Goal: Task Accomplishment & Management: Manage account settings

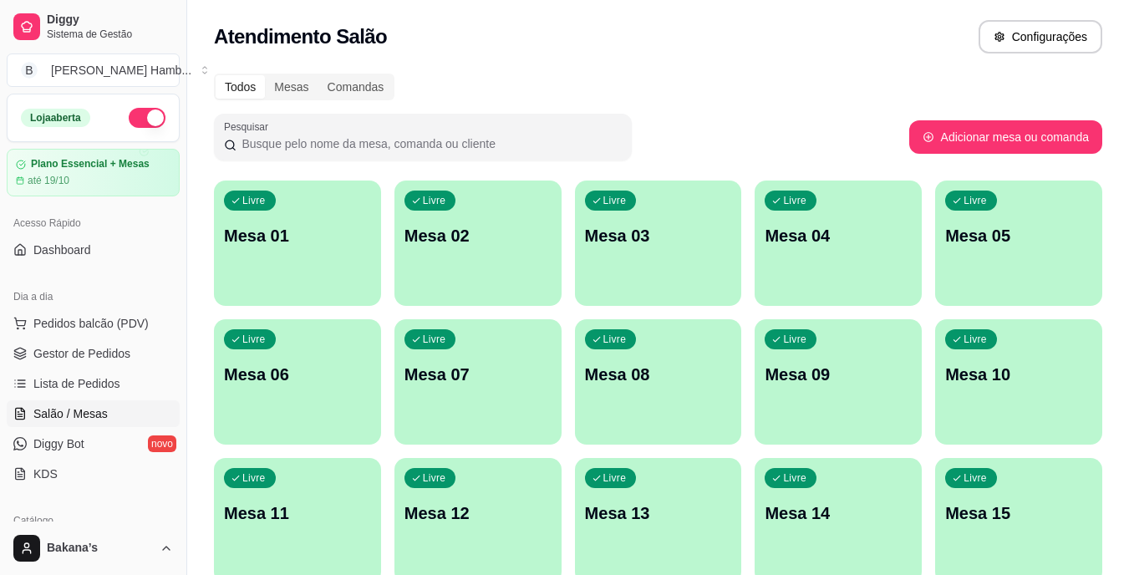
drag, startPoint x: 137, startPoint y: 323, endPoint x: 160, endPoint y: 305, distance: 29.2
click at [138, 323] on span "Pedidos balcão (PDV)" at bounding box center [90, 323] width 115 height 17
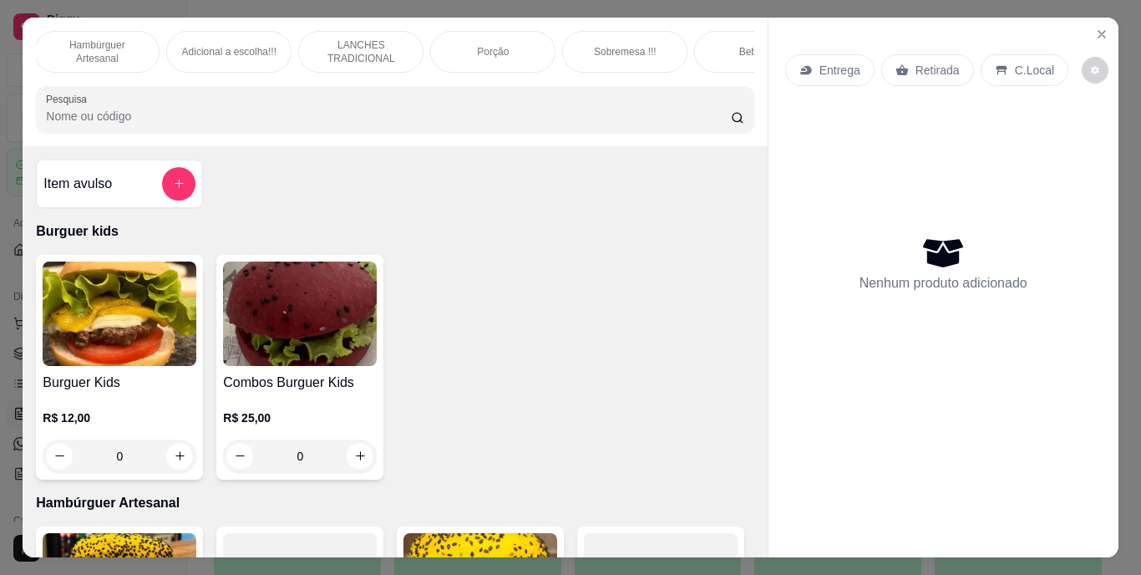
scroll to position [0, 167]
click at [720, 50] on p "Bebidas" at bounding box center [724, 51] width 36 height 13
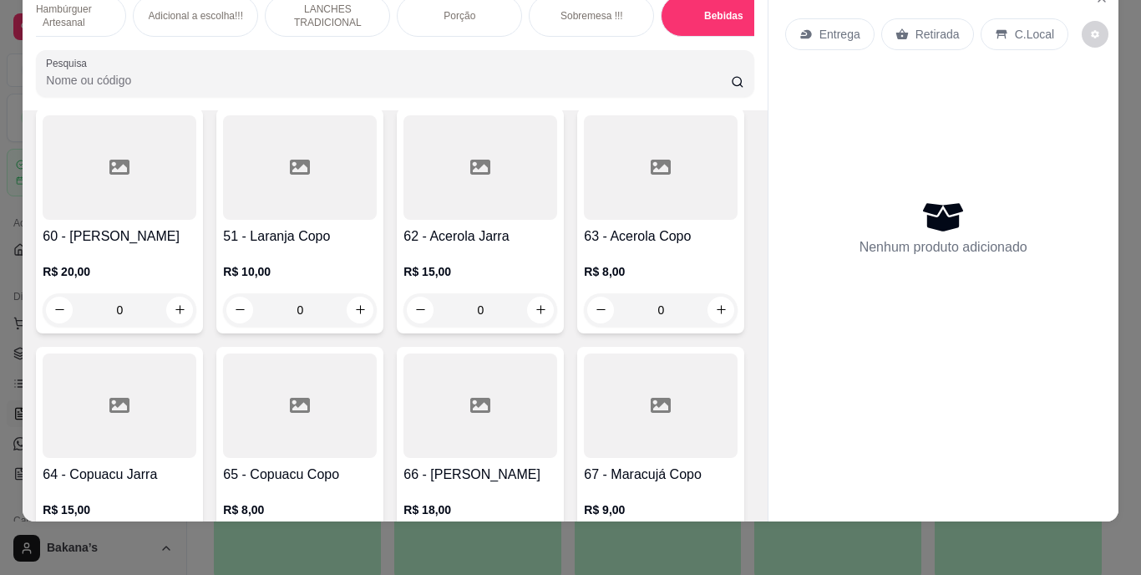
scroll to position [5633, 0]
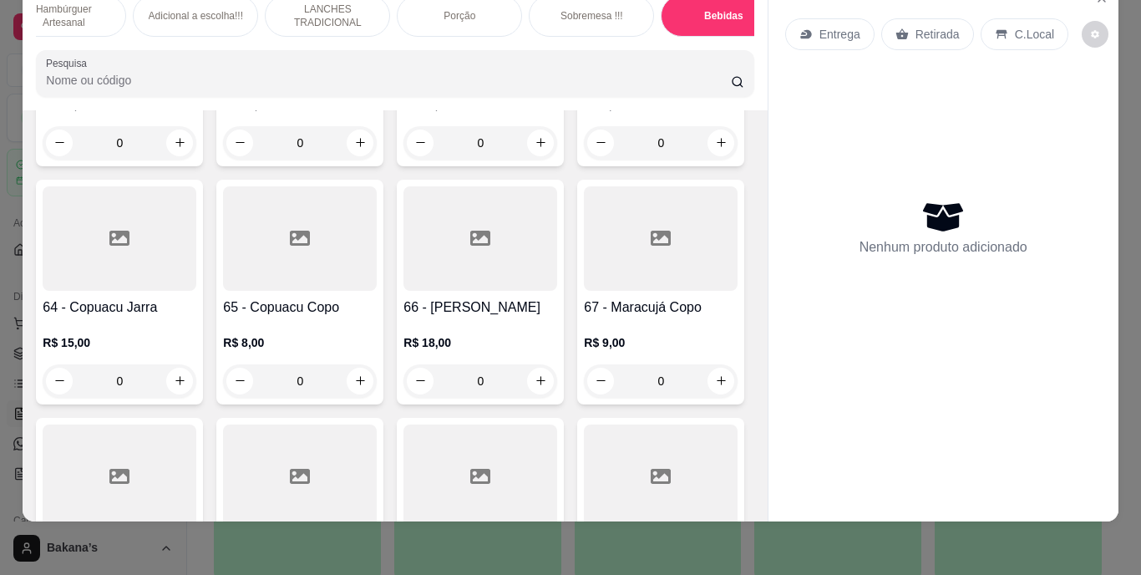
type input "1"
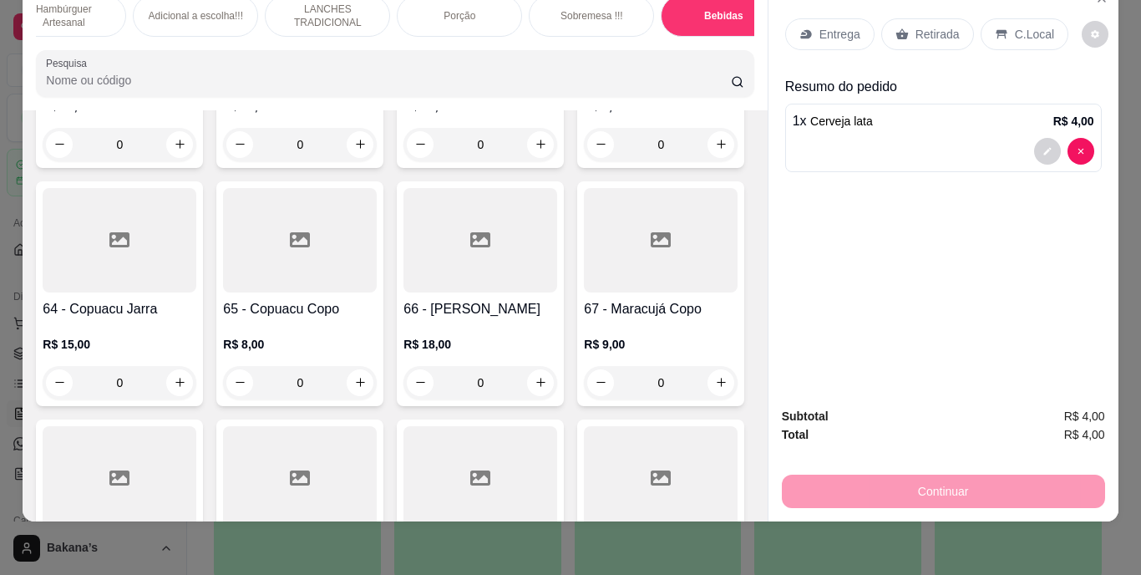
scroll to position [5633, 0]
click at [918, 26] on p "Retirada" at bounding box center [938, 34] width 44 height 17
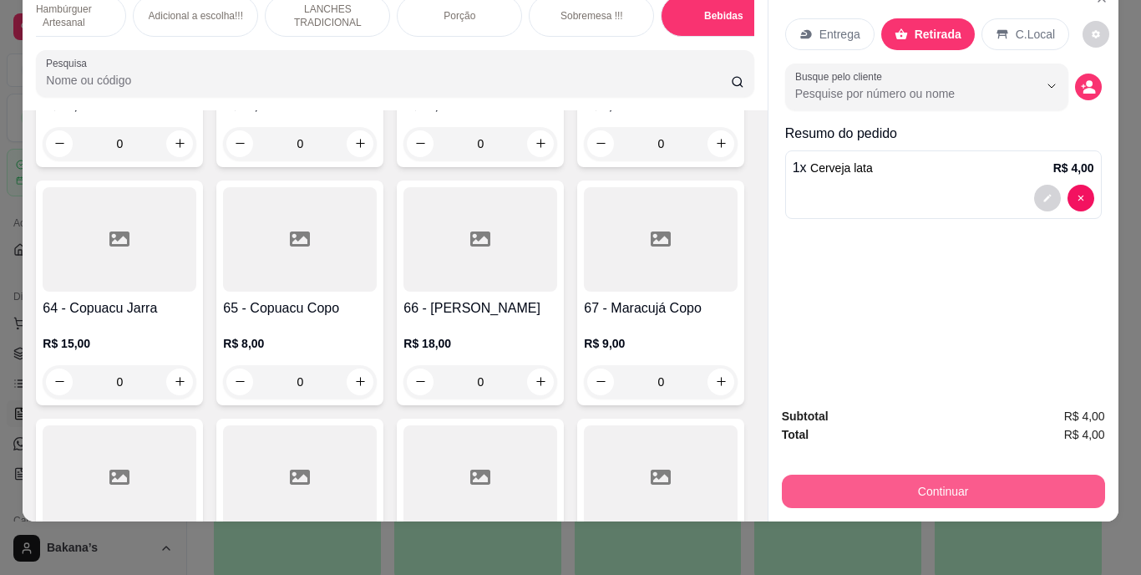
click at [946, 476] on button "Continuar" at bounding box center [943, 491] width 323 height 33
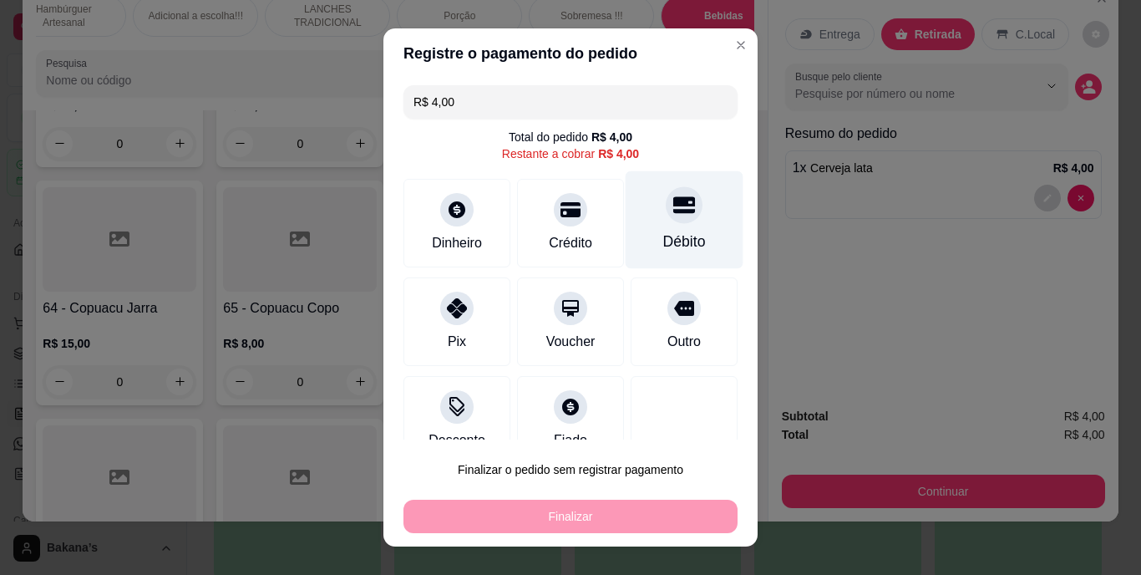
click at [673, 216] on icon at bounding box center [684, 206] width 22 height 22
type input "R$ 0,00"
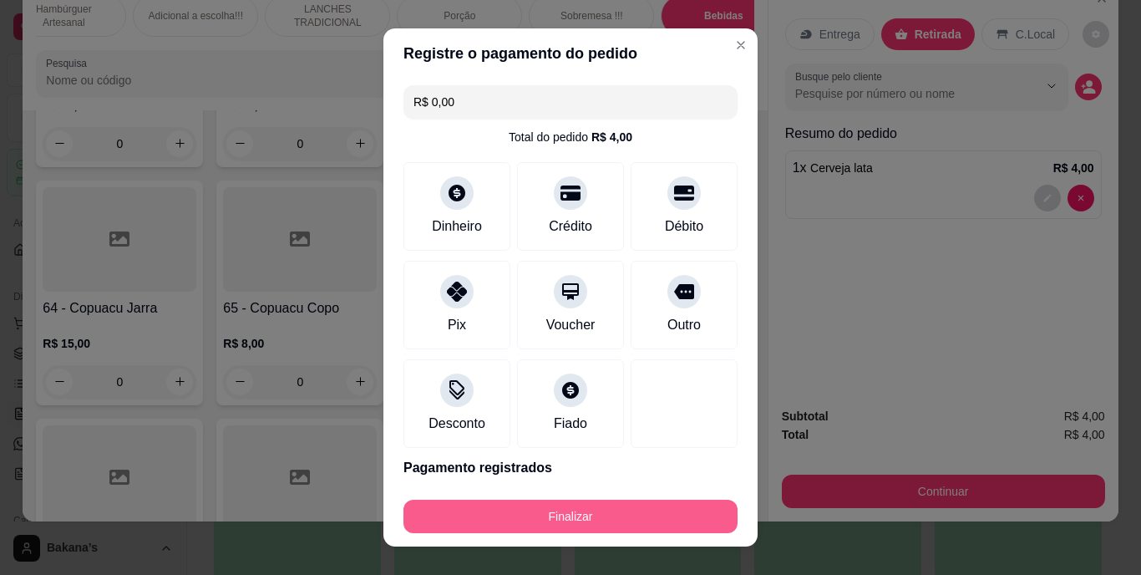
click at [610, 516] on button "Finalizar" at bounding box center [571, 516] width 334 height 33
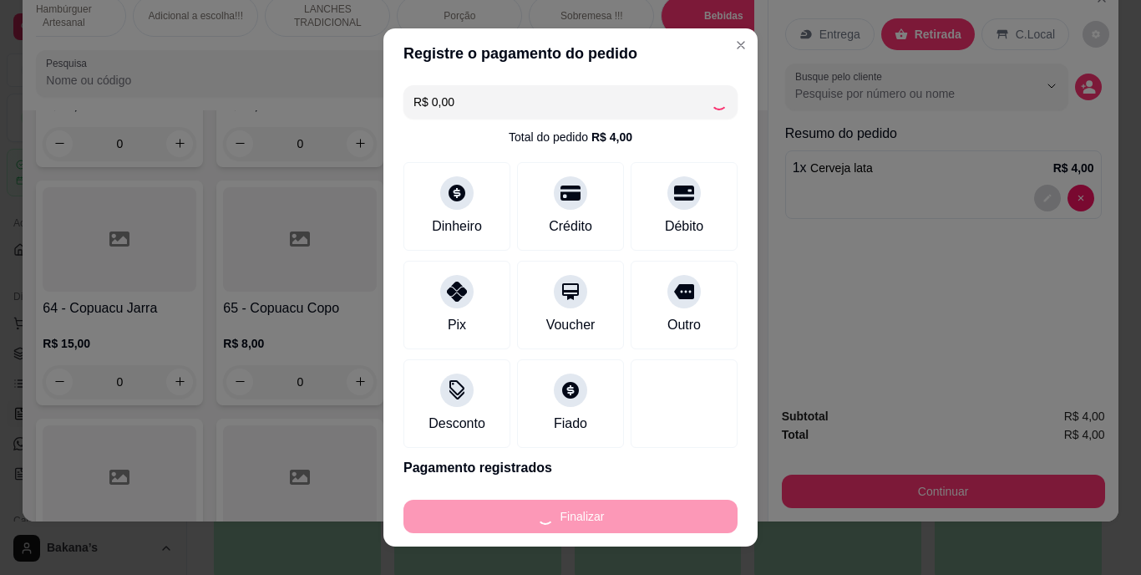
type input "0"
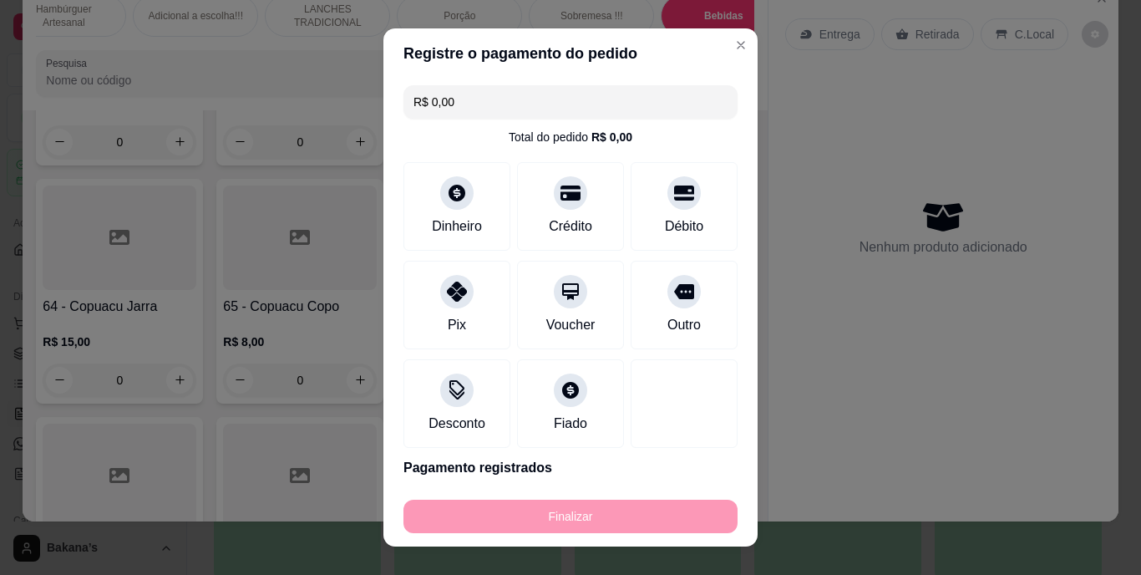
type input "-R$ 4,00"
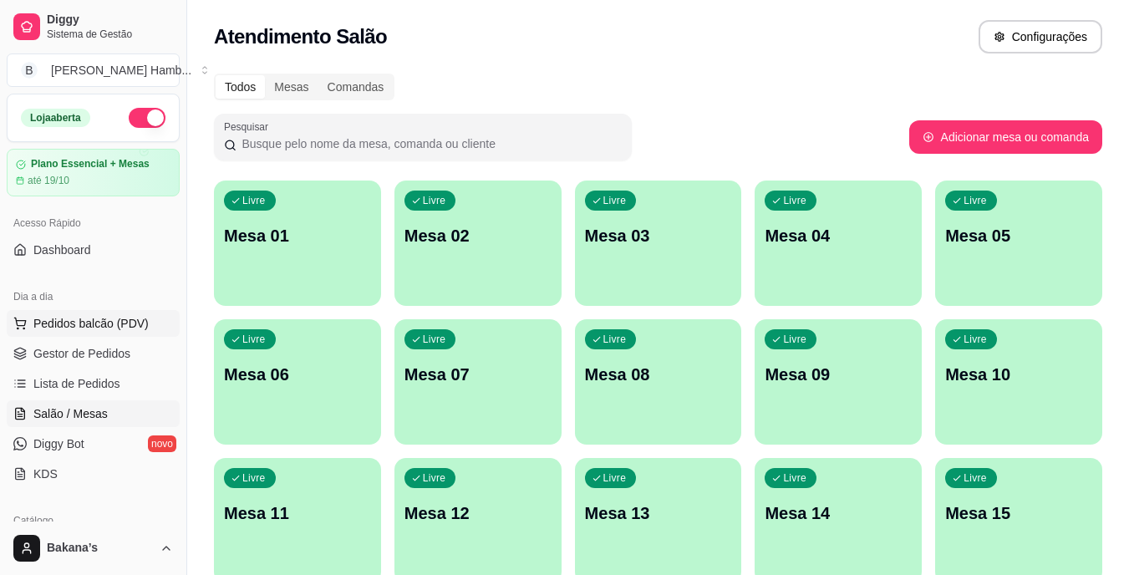
click at [140, 318] on span "Pedidos balcão (PDV)" at bounding box center [90, 323] width 115 height 17
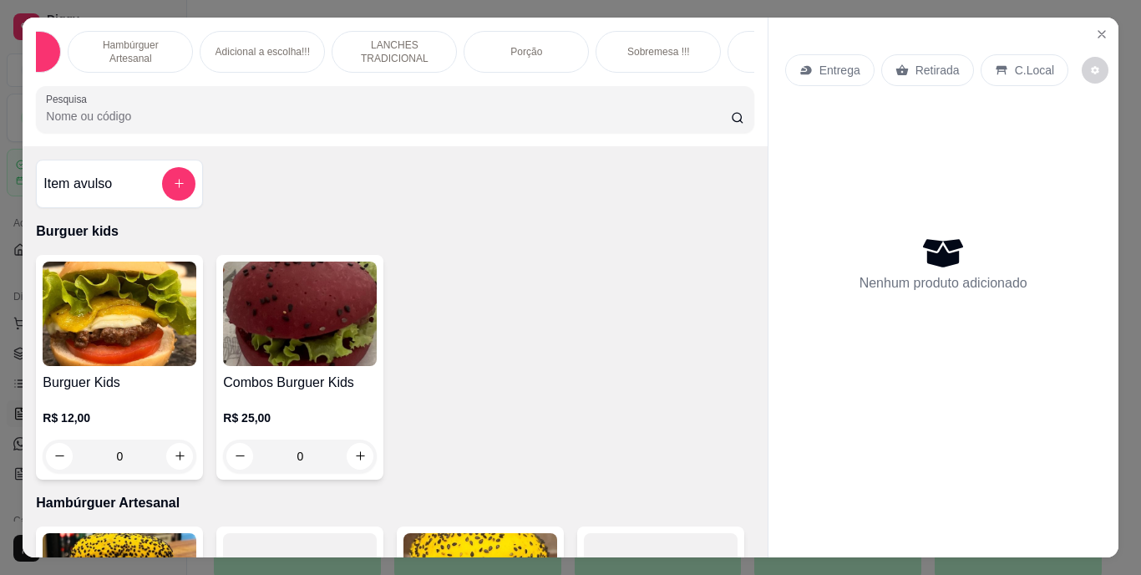
scroll to position [0, 134]
click at [724, 39] on div "Bebidas" at bounding box center [756, 52] width 125 height 42
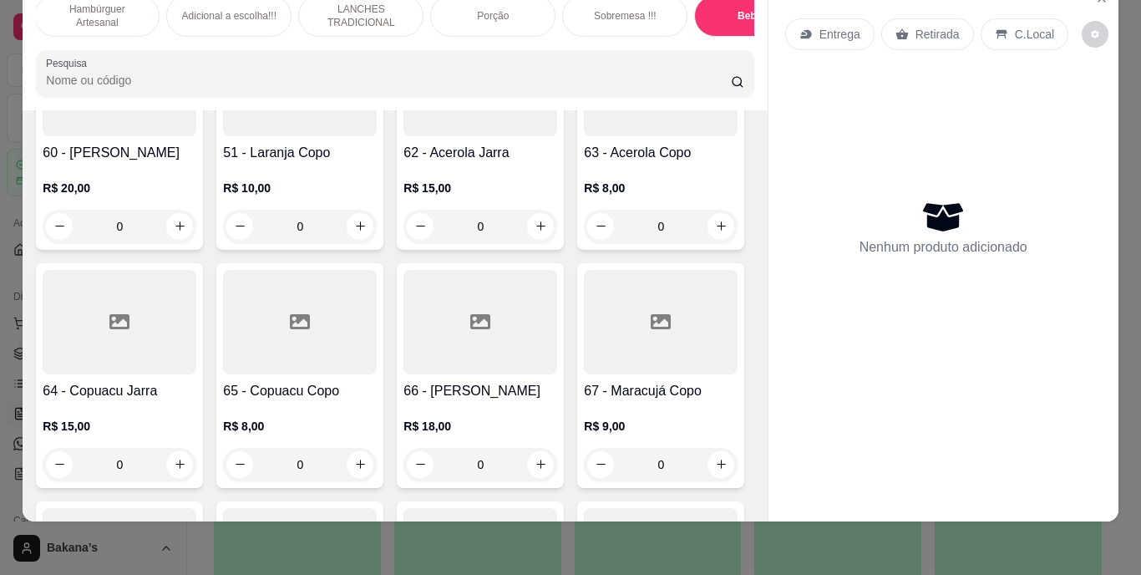
scroll to position [5633, 0]
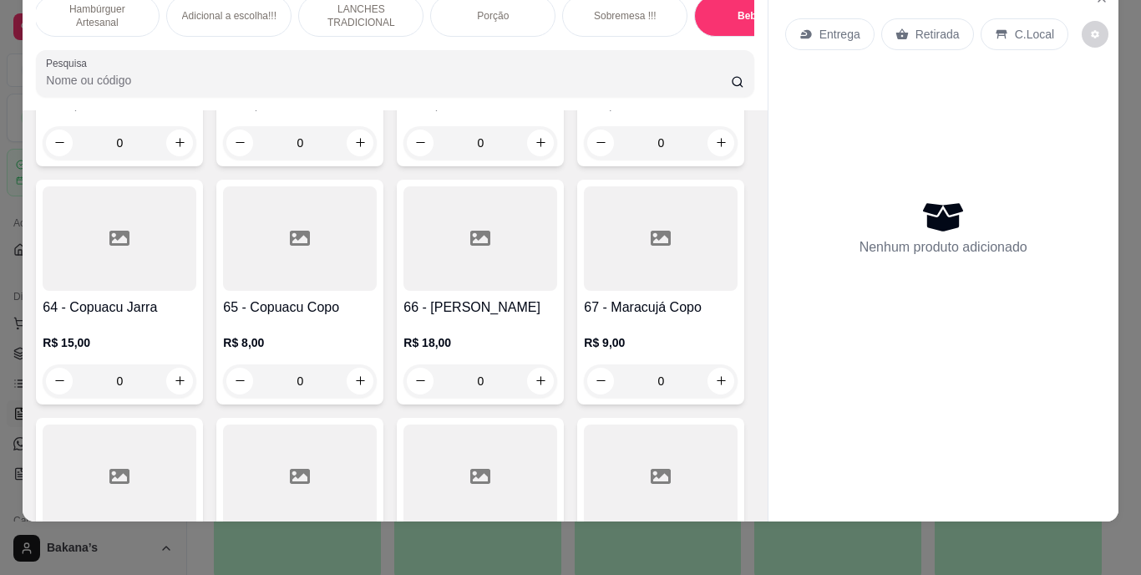
type input "1"
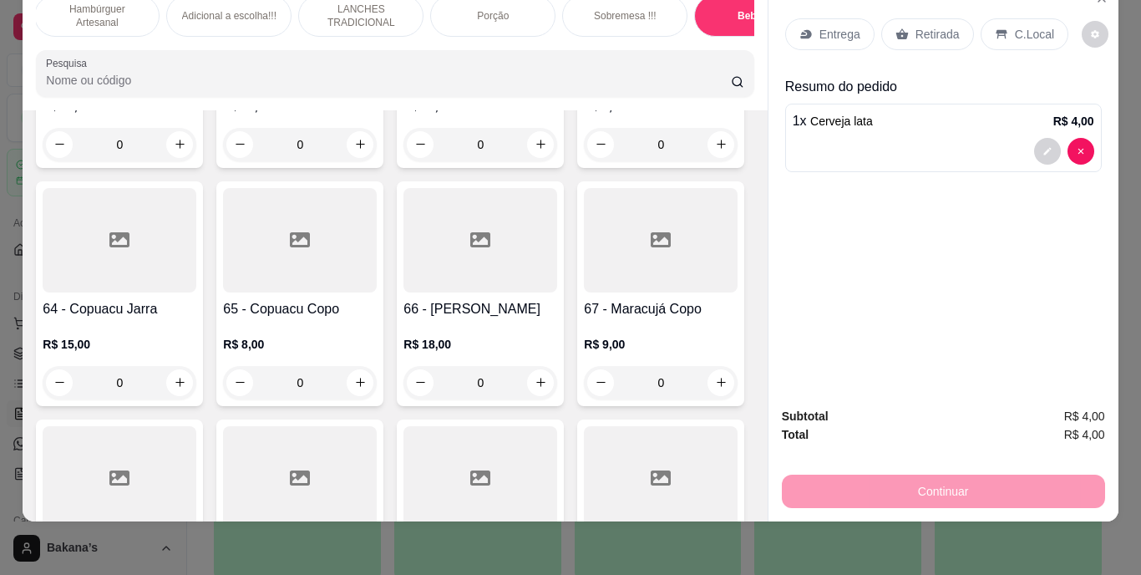
scroll to position [5633, 0]
click at [934, 26] on p "Retirada" at bounding box center [938, 34] width 44 height 17
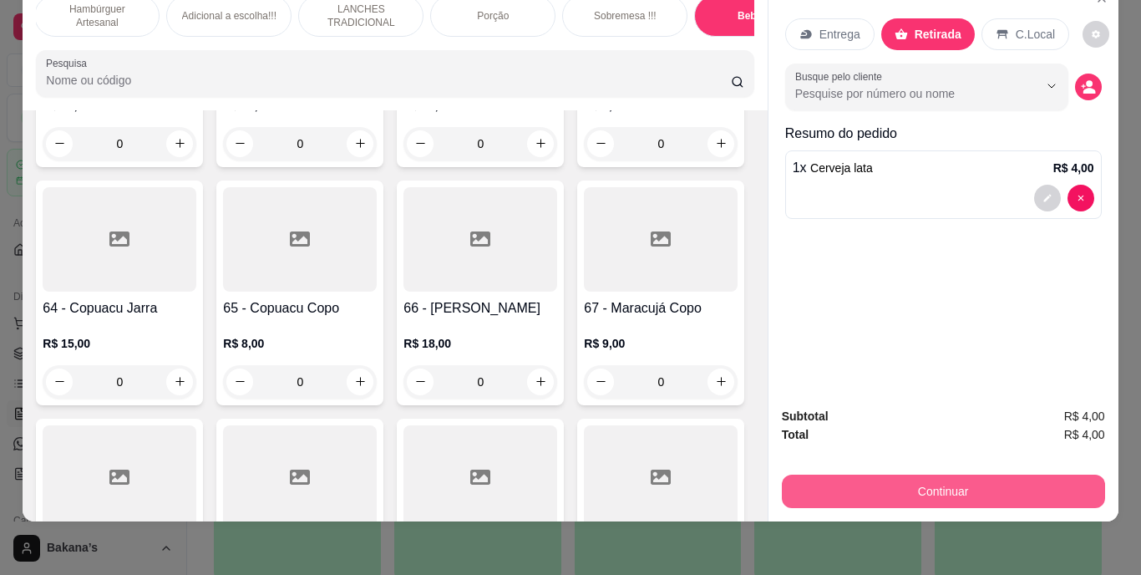
click at [915, 480] on button "Continuar" at bounding box center [943, 491] width 323 height 33
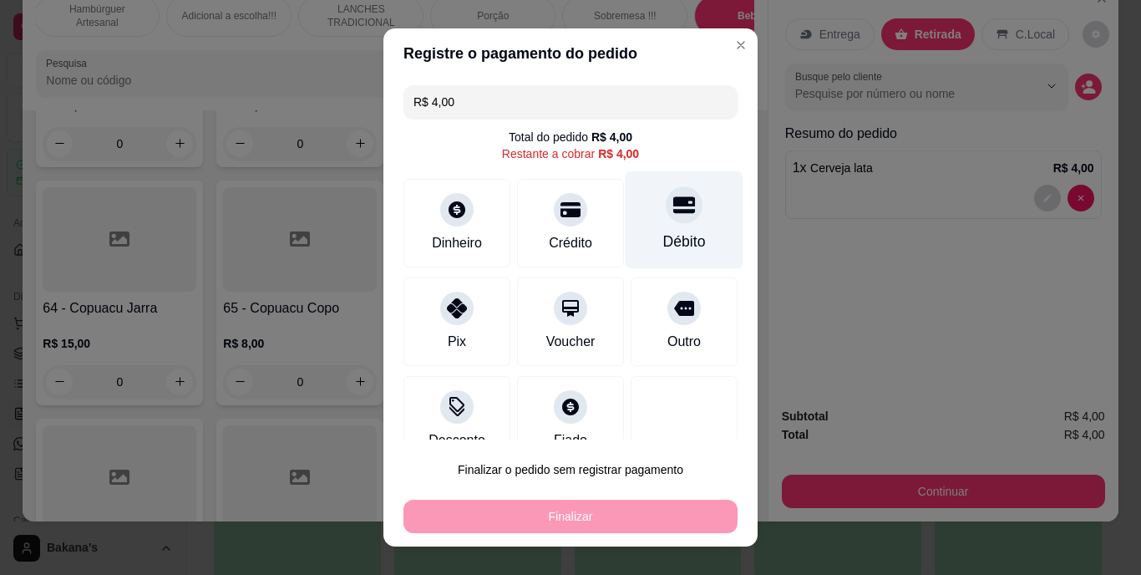
click at [667, 242] on div "Débito" at bounding box center [684, 242] width 43 height 22
type input "R$ 0,00"
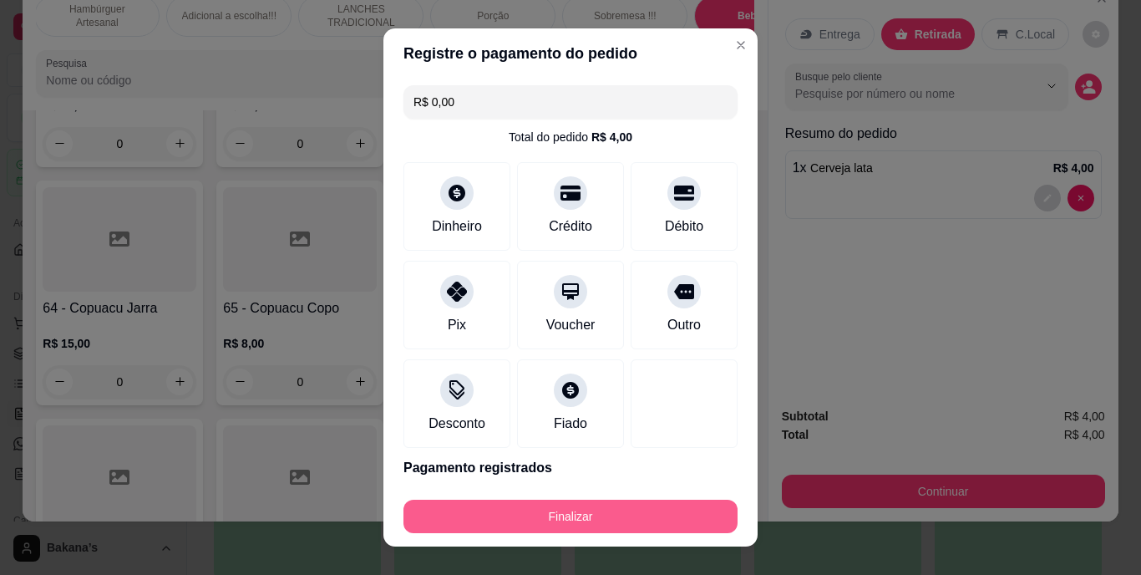
click at [634, 516] on button "Finalizar" at bounding box center [571, 516] width 334 height 33
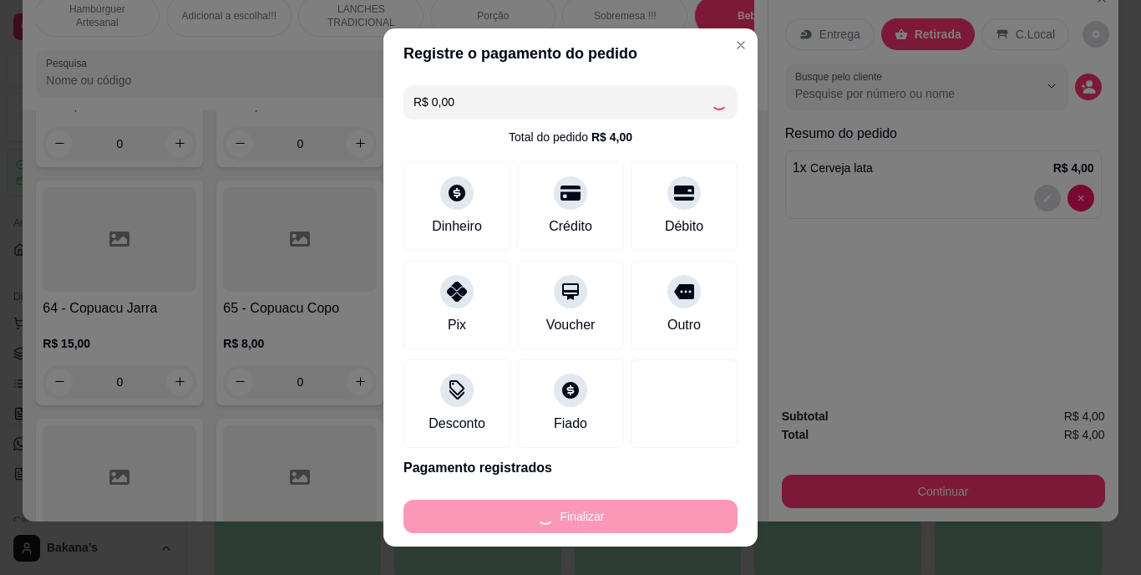
type input "0"
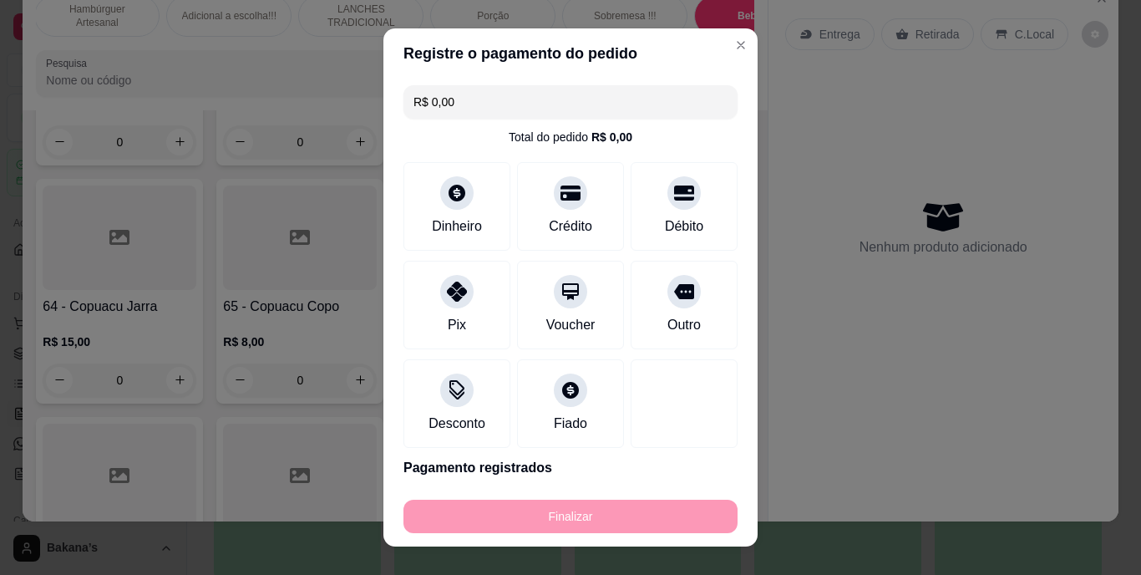
type input "-R$ 4,00"
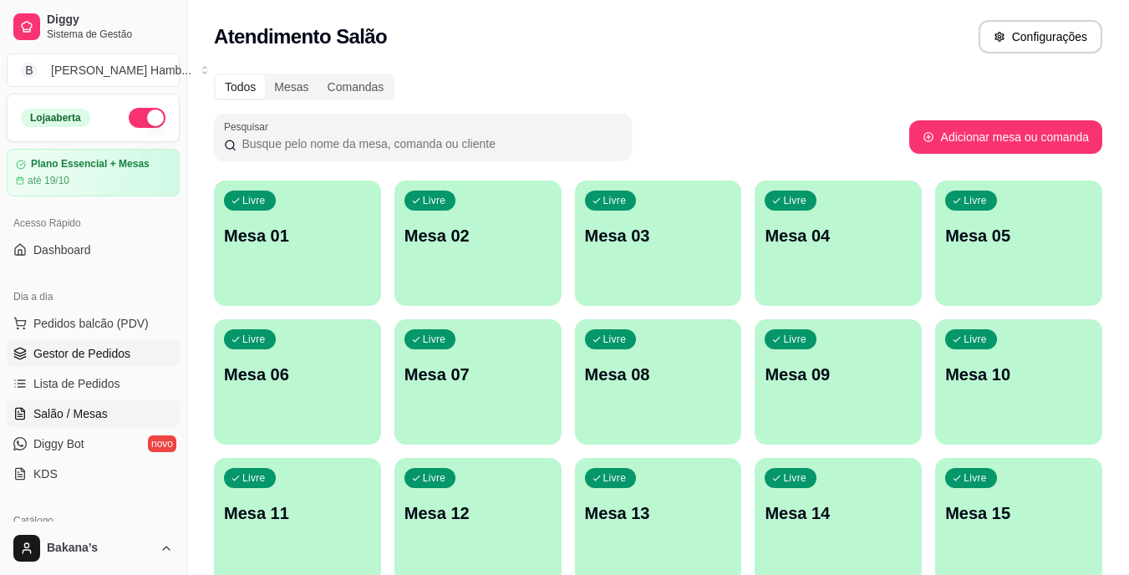
click at [119, 348] on span "Gestor de Pedidos" at bounding box center [81, 353] width 97 height 17
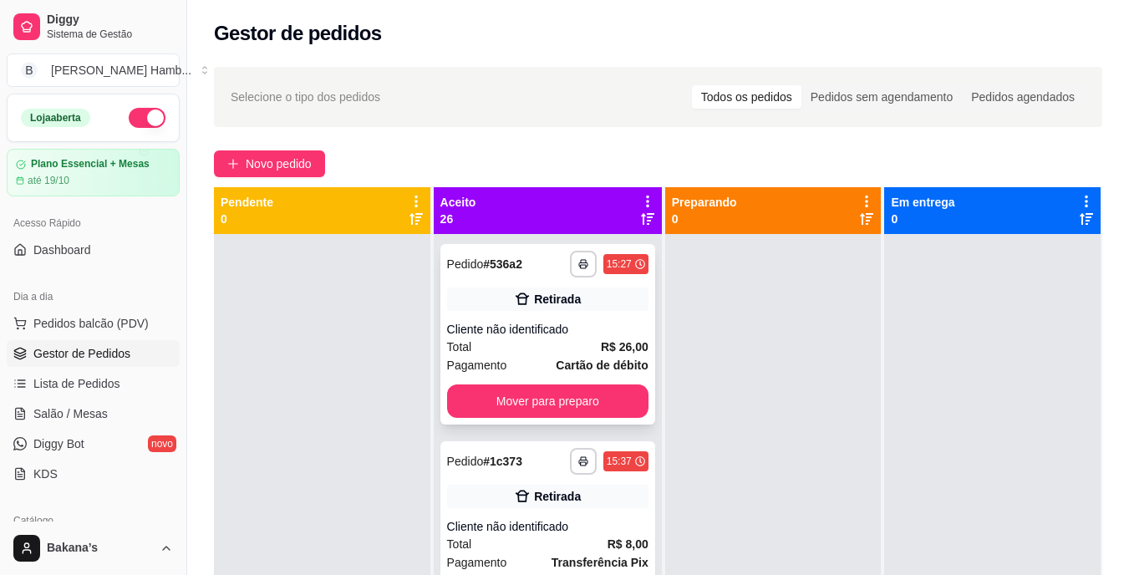
click at [541, 418] on div "**********" at bounding box center [547, 334] width 215 height 180
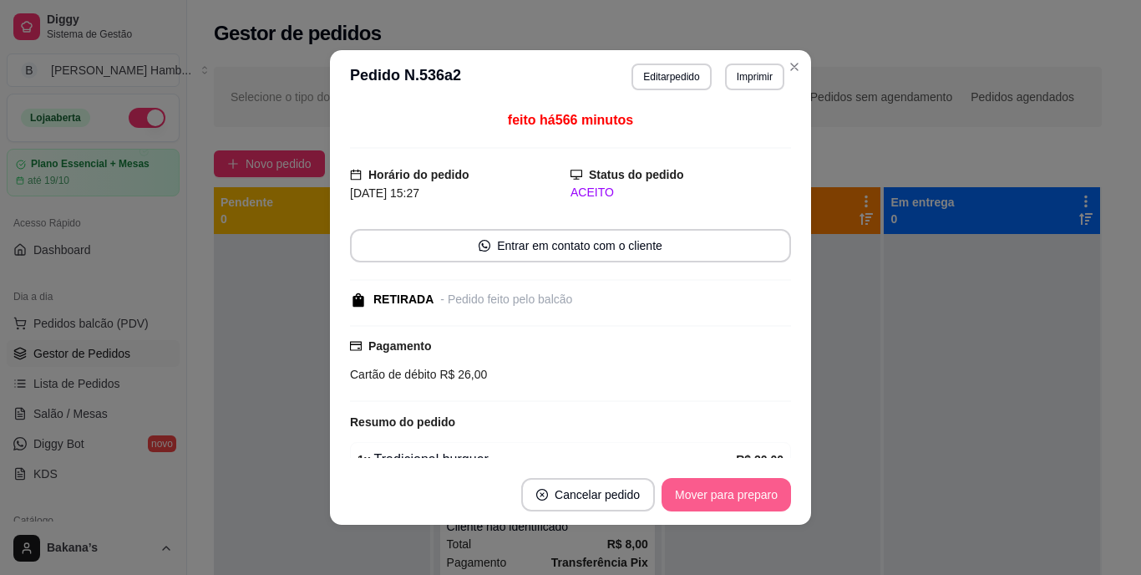
click at [687, 485] on button "Mover para preparo" at bounding box center [727, 494] width 130 height 33
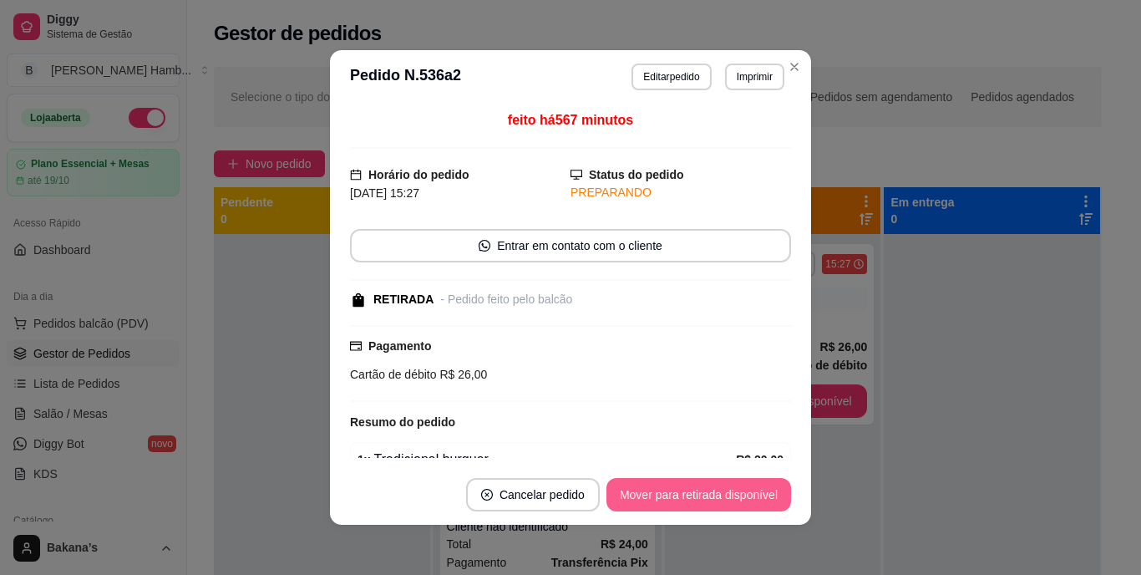
click at [687, 485] on button "Mover para retirada disponível" at bounding box center [699, 494] width 185 height 33
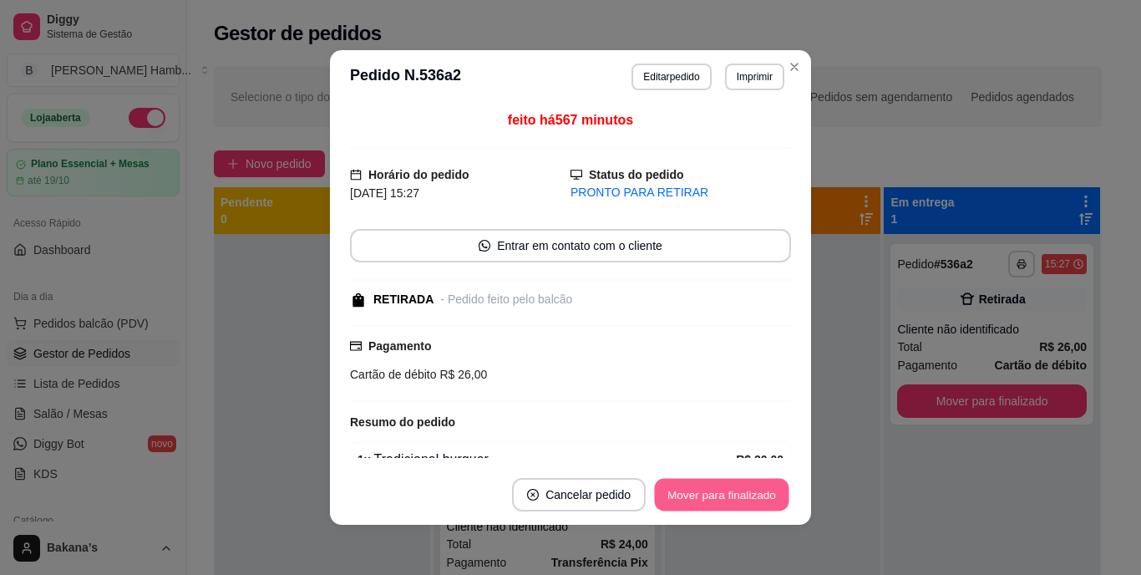
click at [687, 485] on button "Mover para finalizado" at bounding box center [722, 495] width 135 height 33
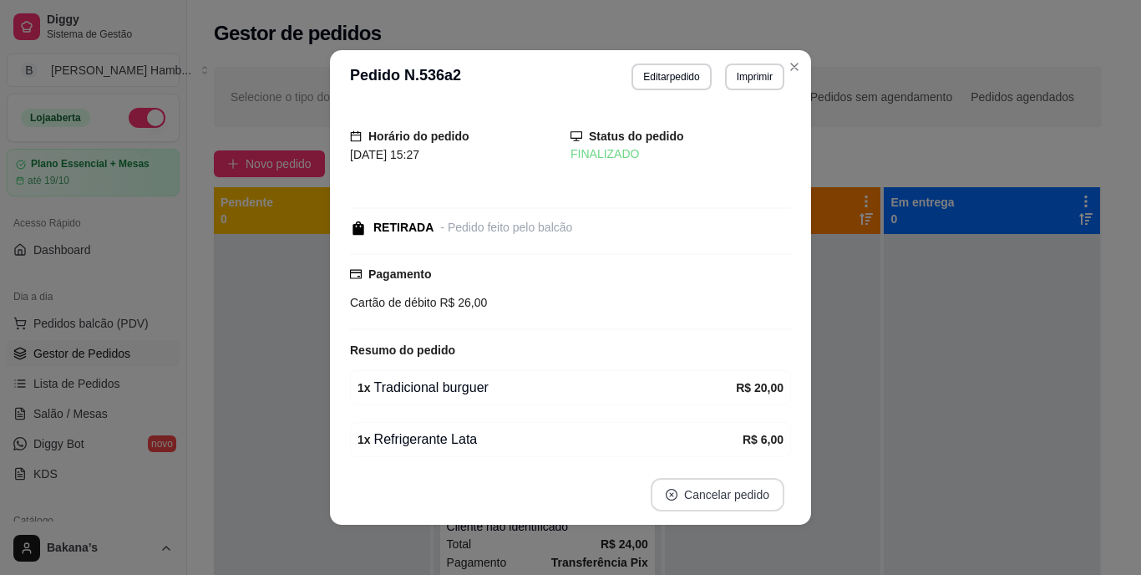
click at [690, 486] on button "Cancelar pedido" at bounding box center [718, 494] width 134 height 33
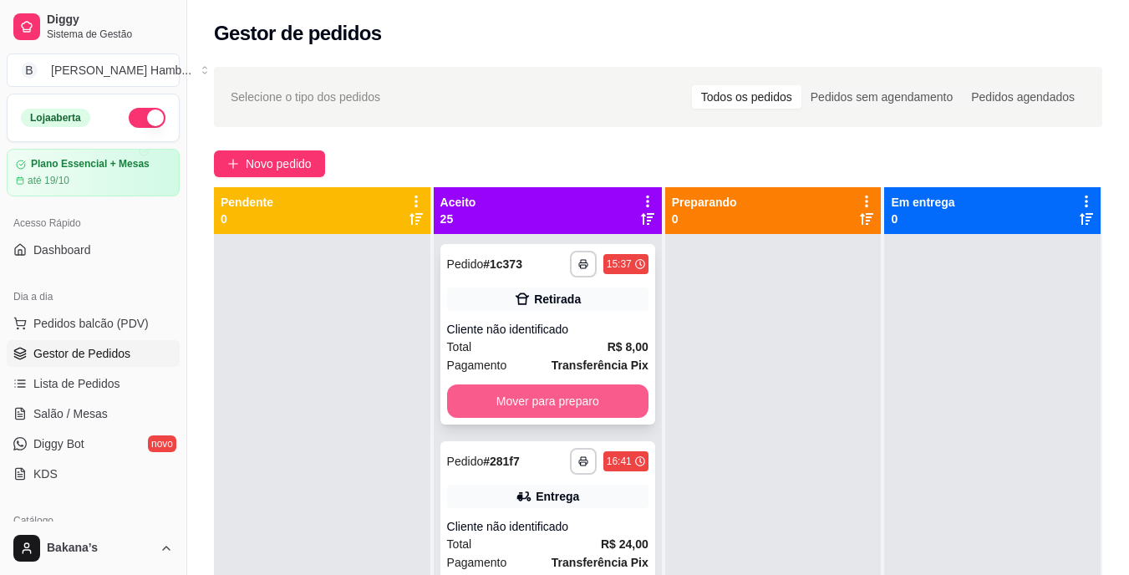
click at [603, 409] on button "Mover para preparo" at bounding box center [547, 400] width 201 height 33
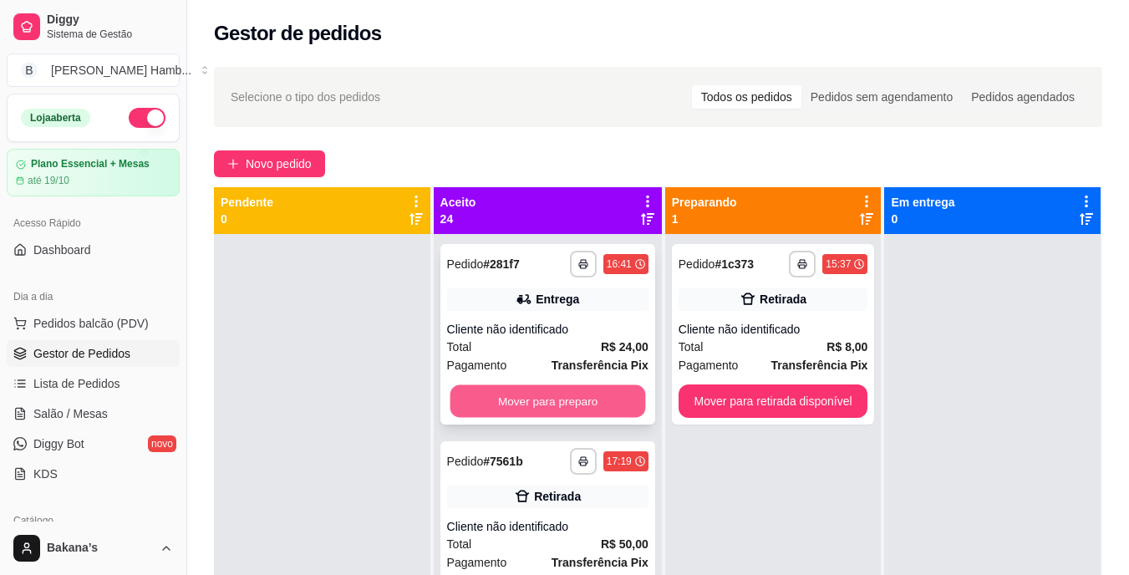
click at [602, 402] on button "Mover para preparo" at bounding box center [548, 401] width 196 height 33
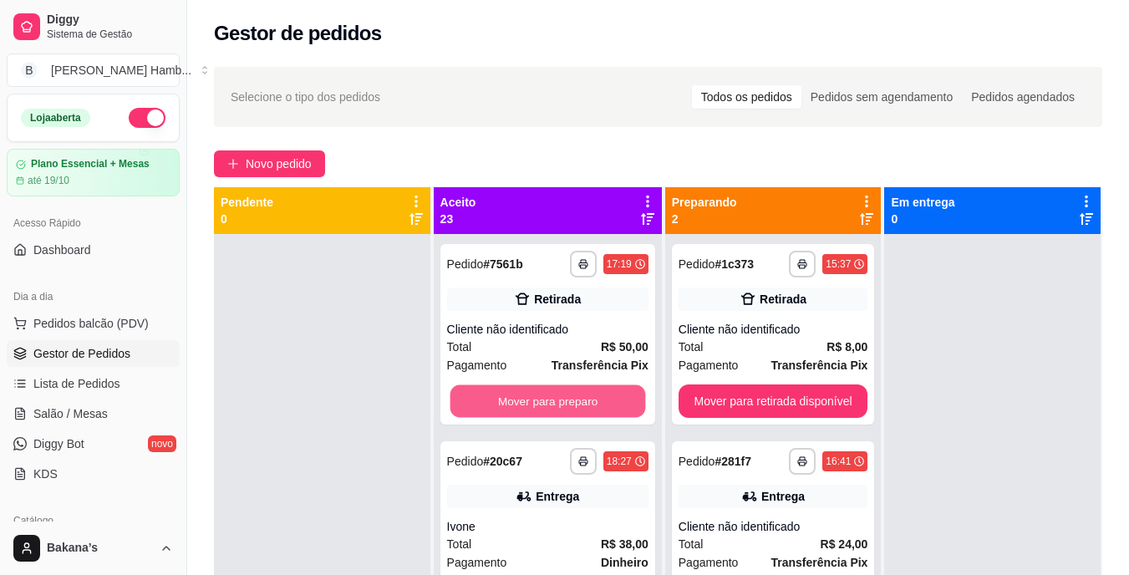
click at [602, 402] on button "Mover para preparo" at bounding box center [548, 401] width 196 height 33
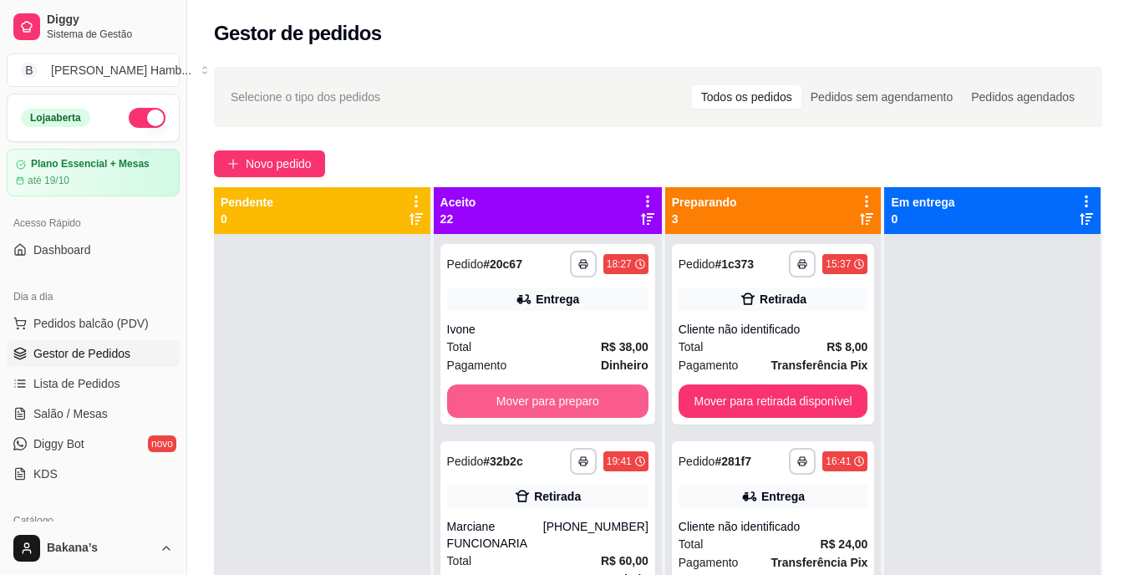
click at [602, 402] on button "Mover para preparo" at bounding box center [547, 400] width 201 height 33
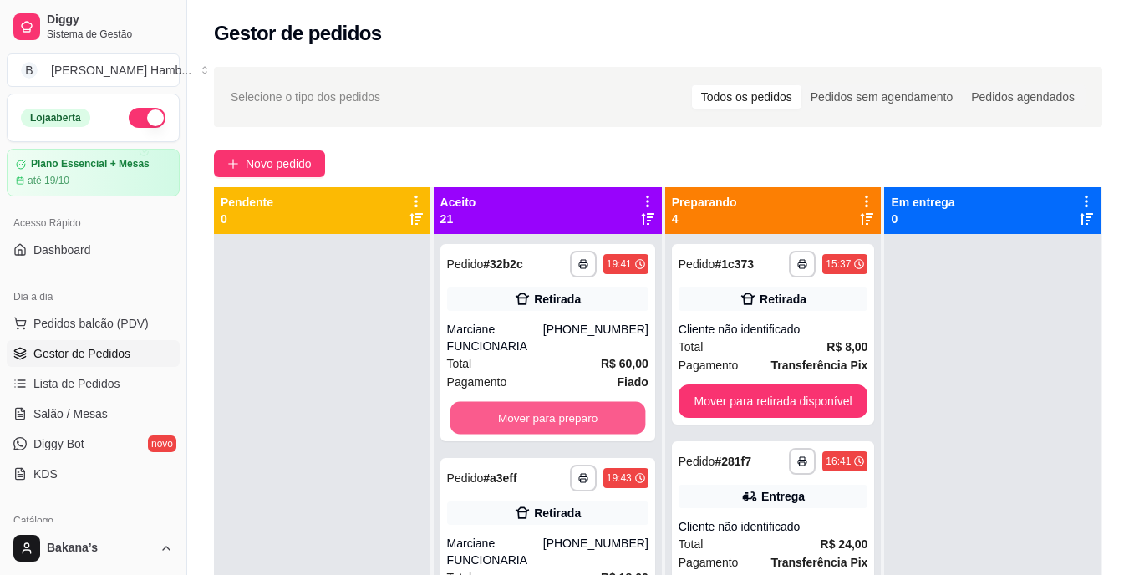
click at [602, 402] on button "Mover para preparo" at bounding box center [548, 418] width 196 height 33
click at [602, 419] on button "Mover para preparo" at bounding box center [548, 418] width 196 height 33
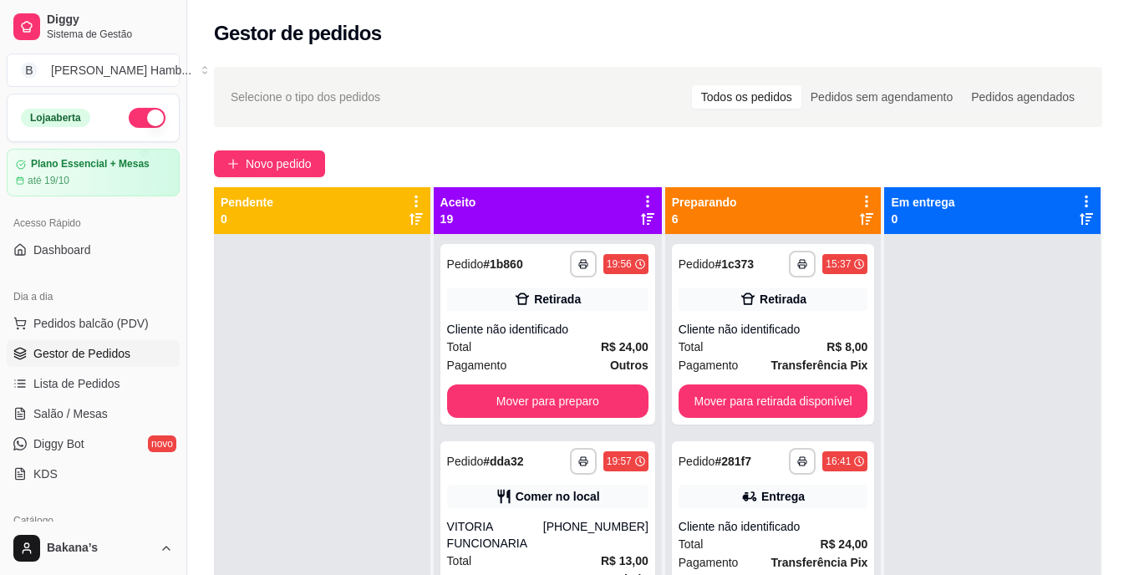
click at [602, 419] on div "**********" at bounding box center [547, 334] width 215 height 180
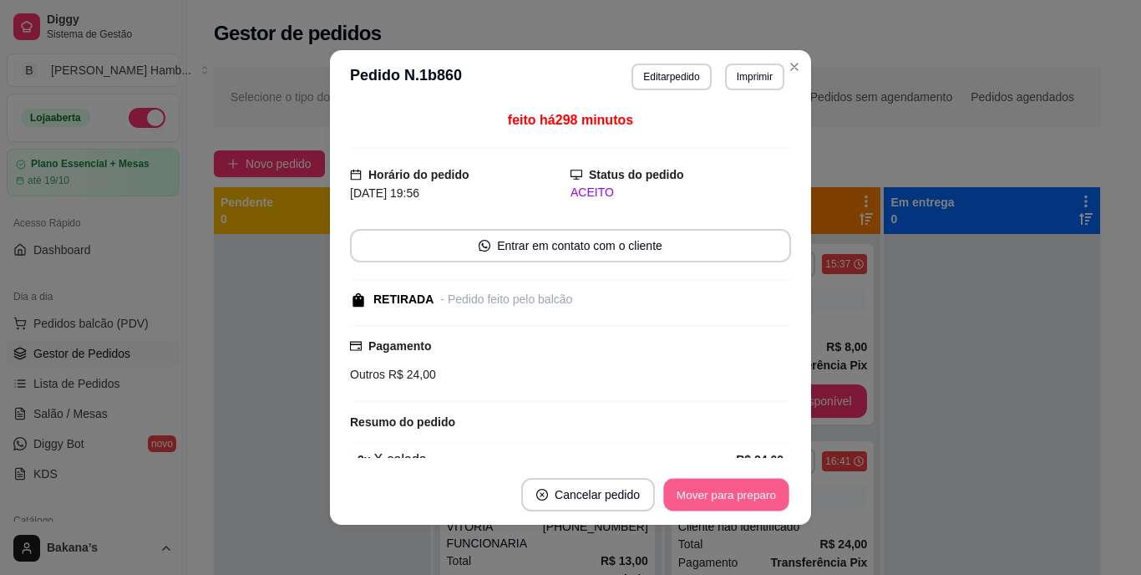
click at [727, 479] on button "Mover para preparo" at bounding box center [725, 495] width 125 height 33
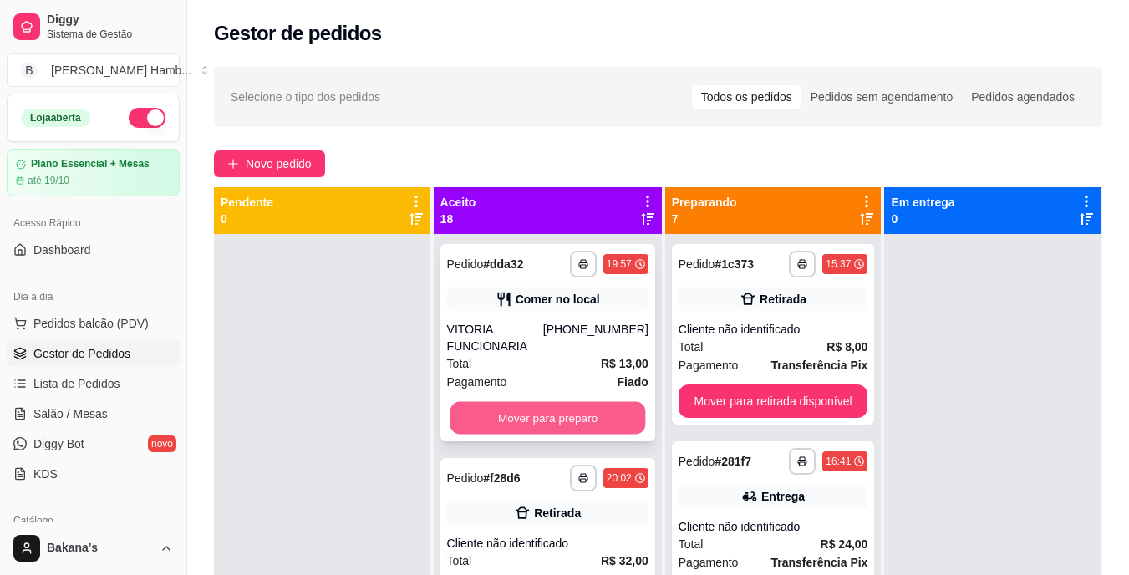
click at [558, 405] on button "Mover para preparo" at bounding box center [548, 418] width 196 height 33
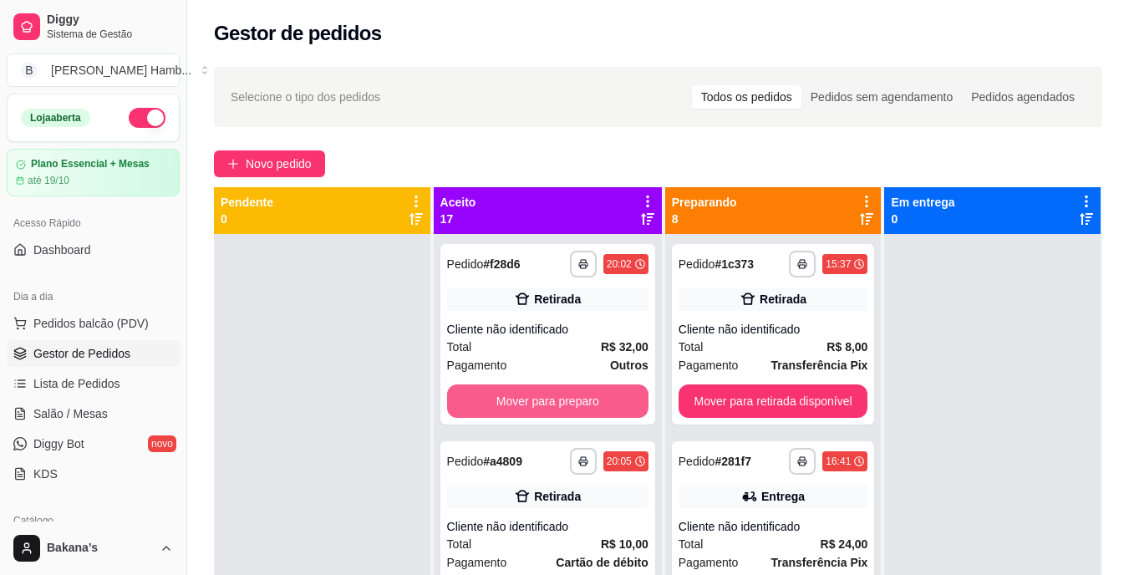
click at [582, 414] on button "Mover para preparo" at bounding box center [547, 400] width 201 height 33
click at [582, 406] on button "Mover para preparo" at bounding box center [548, 401] width 196 height 33
click at [597, 399] on button "Mover para preparo" at bounding box center [547, 400] width 201 height 33
click at [597, 399] on button "Mover para preparo" at bounding box center [548, 401] width 196 height 33
click at [588, 399] on button "Mover para preparo" at bounding box center [547, 400] width 201 height 33
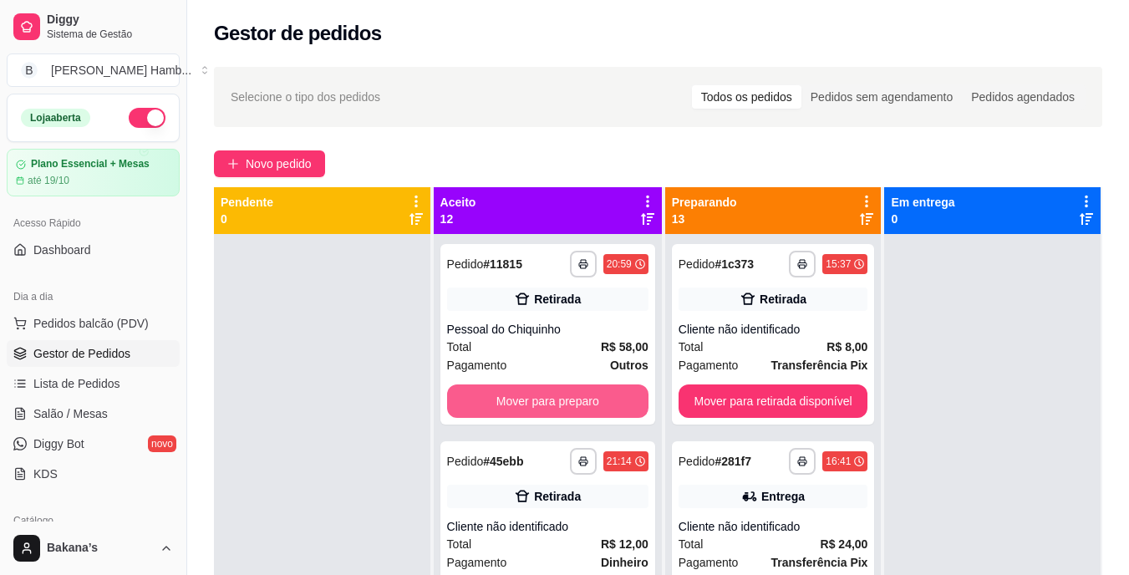
click at [588, 399] on button "Mover para preparo" at bounding box center [547, 400] width 201 height 33
click at [579, 395] on button "Mover para preparo" at bounding box center [547, 400] width 201 height 33
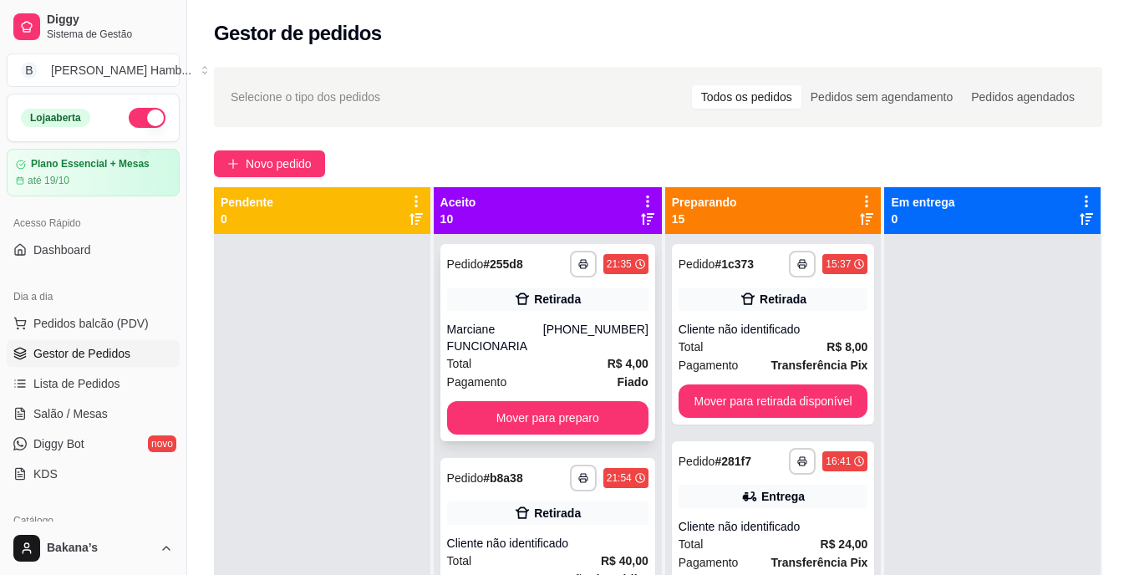
click at [577, 395] on div "**********" at bounding box center [547, 342] width 215 height 197
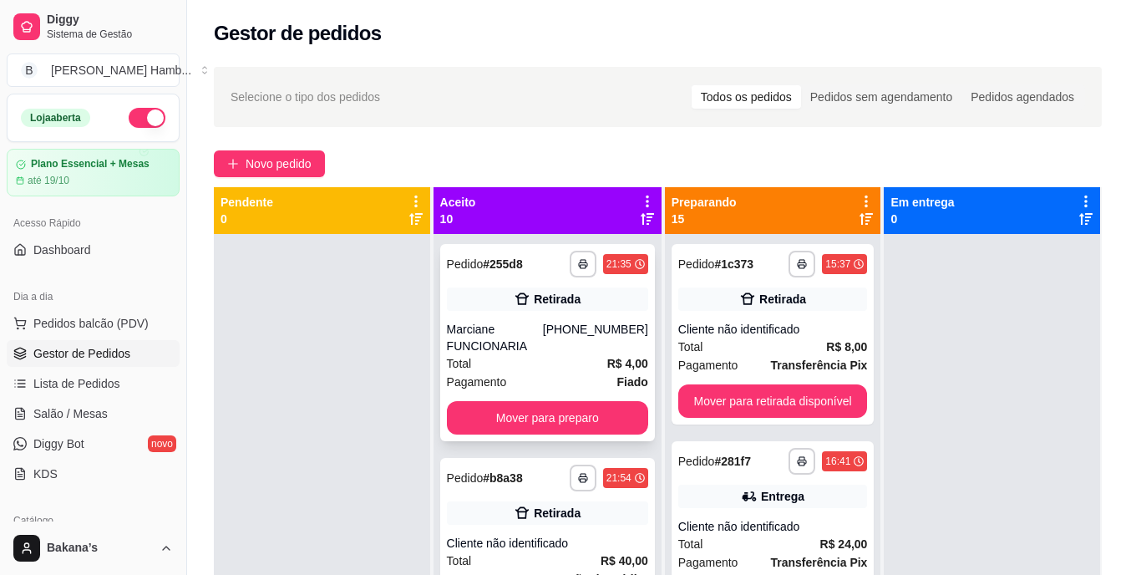
click at [581, 411] on div "Fiado R$ 4,00" at bounding box center [571, 411] width 442 height 18
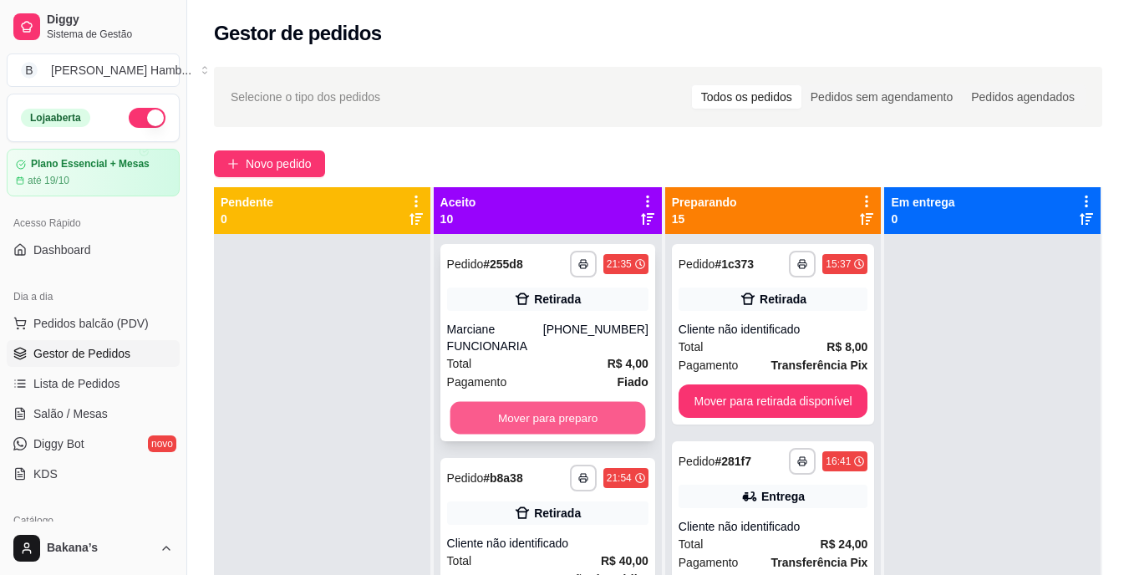
click at [598, 424] on button "Mover para preparo" at bounding box center [548, 418] width 196 height 33
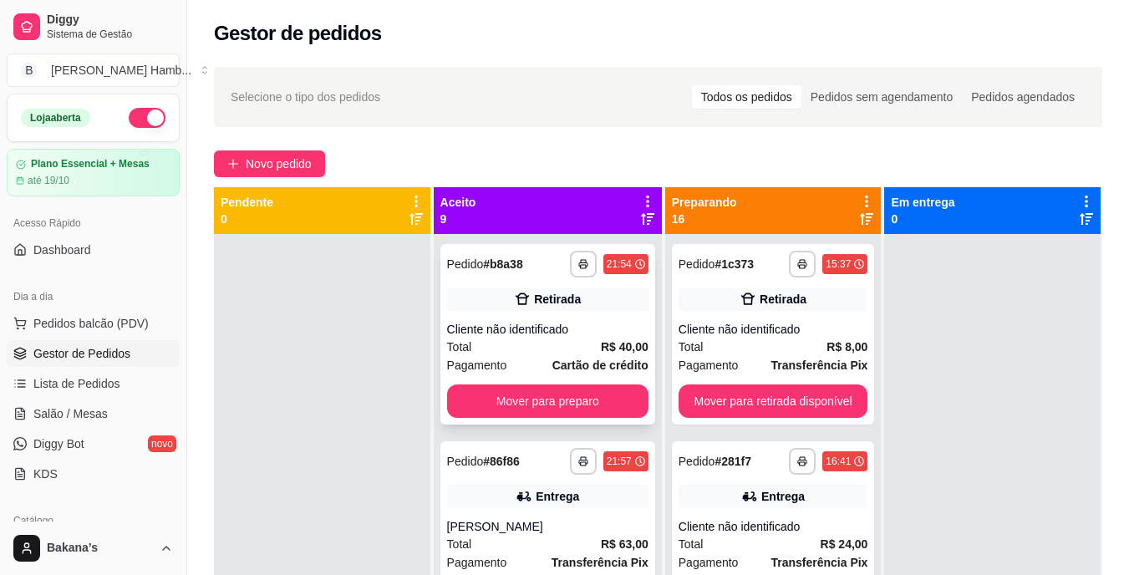
click at [592, 419] on div "**********" at bounding box center [547, 334] width 215 height 180
click at [599, 406] on button "Mover para preparo" at bounding box center [547, 400] width 201 height 33
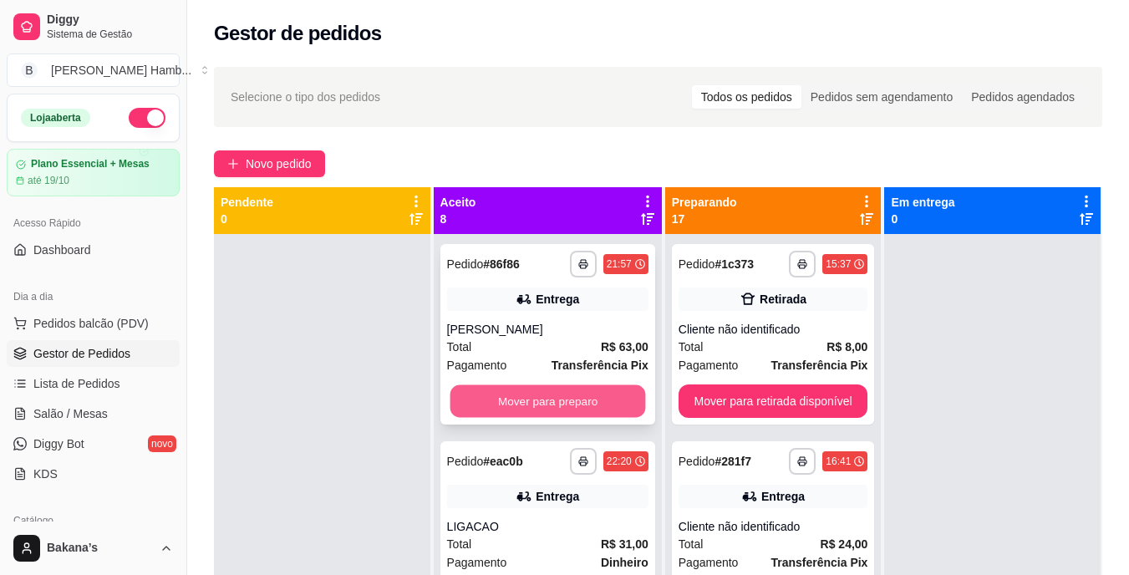
click at [602, 395] on button "Mover para preparo" at bounding box center [548, 401] width 196 height 33
click at [602, 399] on button "Mover para preparo" at bounding box center [547, 400] width 201 height 33
click at [602, 399] on button "Mover para preparo" at bounding box center [548, 401] width 196 height 33
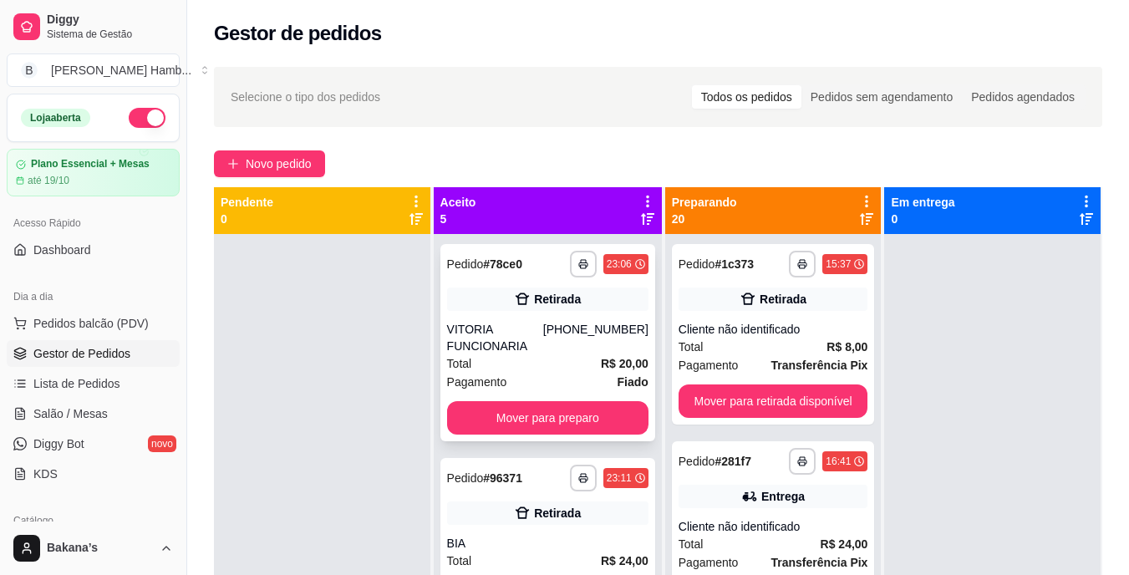
click at [612, 392] on div "**********" at bounding box center [547, 342] width 215 height 197
click at [602, 413] on button "Mover para preparo" at bounding box center [547, 417] width 201 height 33
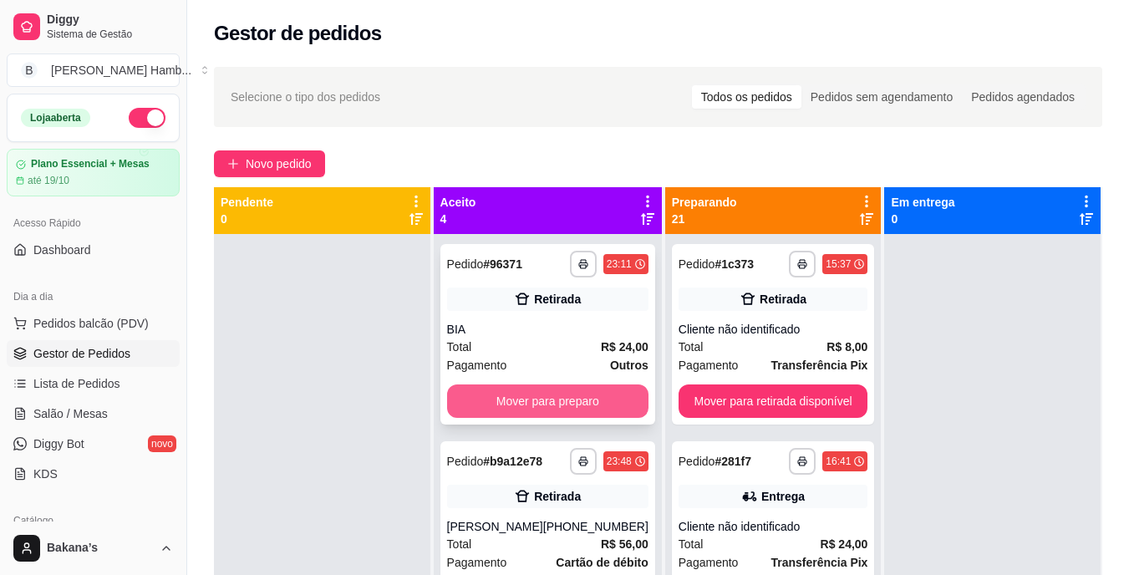
click at [604, 406] on button "Mover para preparo" at bounding box center [547, 400] width 201 height 33
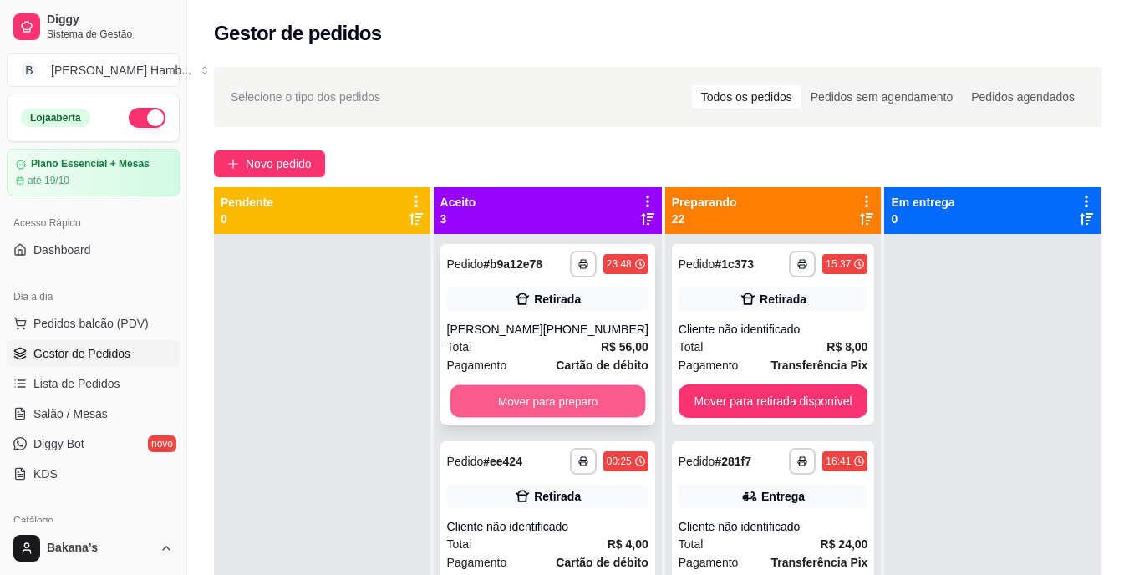
click at [603, 403] on button "Mover para preparo" at bounding box center [548, 401] width 196 height 33
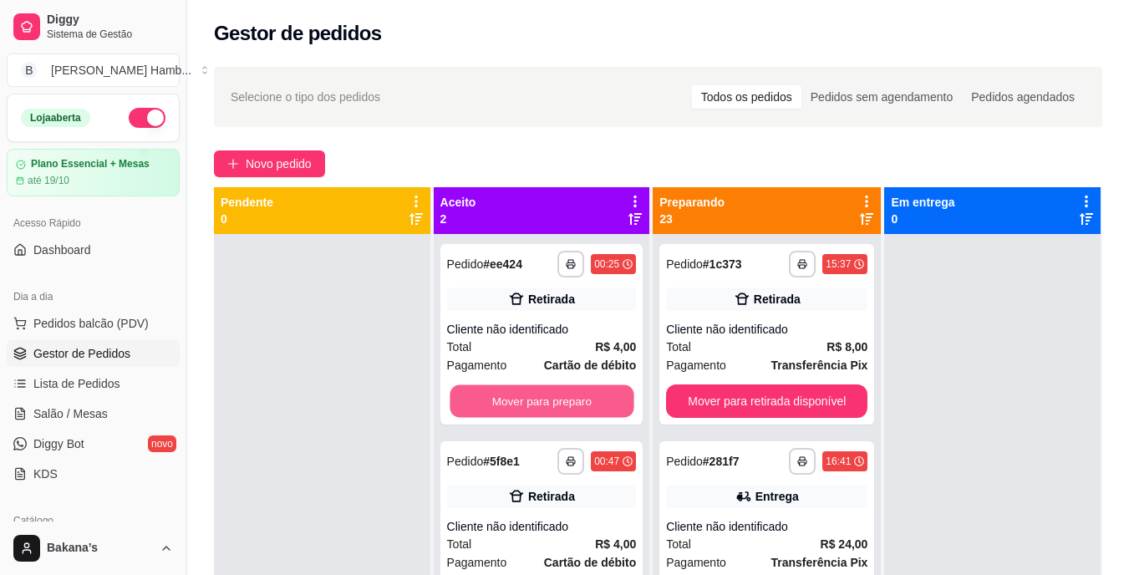
click at [603, 403] on button "Mover para preparo" at bounding box center [542, 401] width 184 height 33
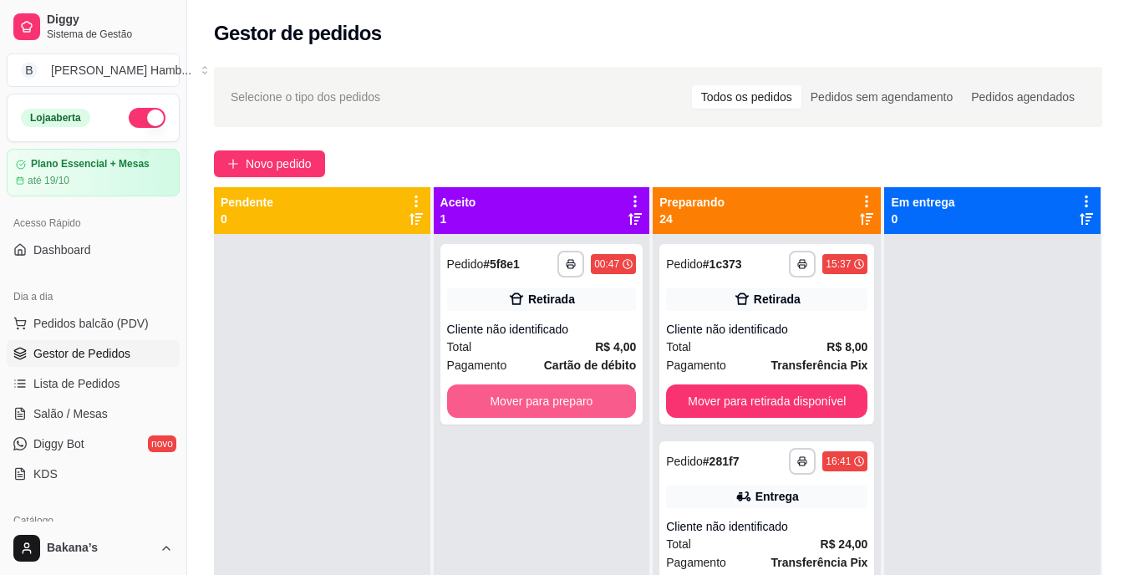
click at [603, 403] on button "Mover para preparo" at bounding box center [542, 400] width 190 height 33
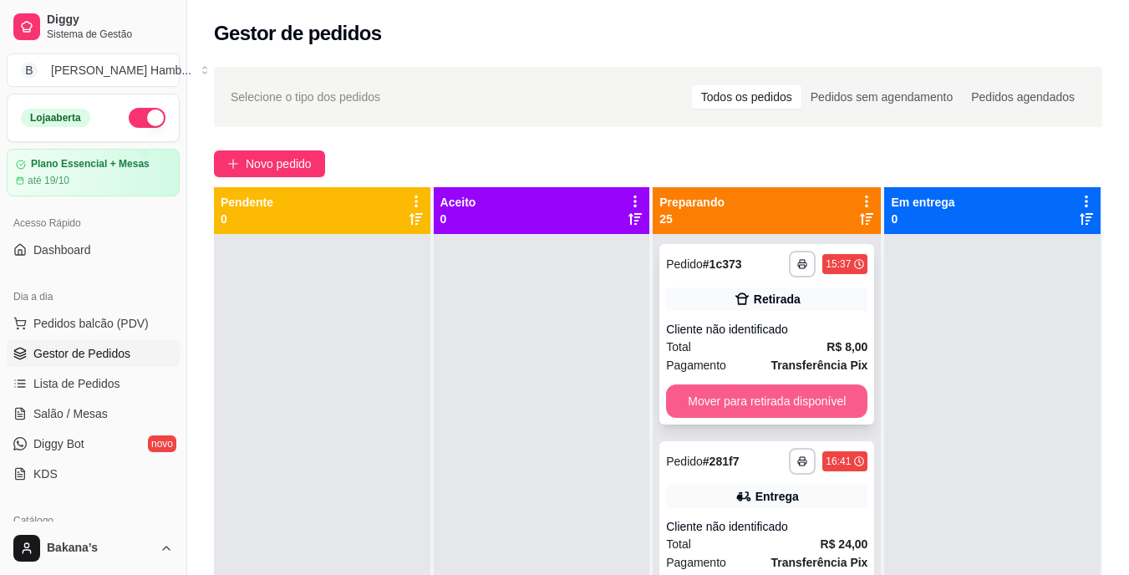
click at [713, 404] on button "Mover para retirada disponível" at bounding box center [766, 400] width 201 height 33
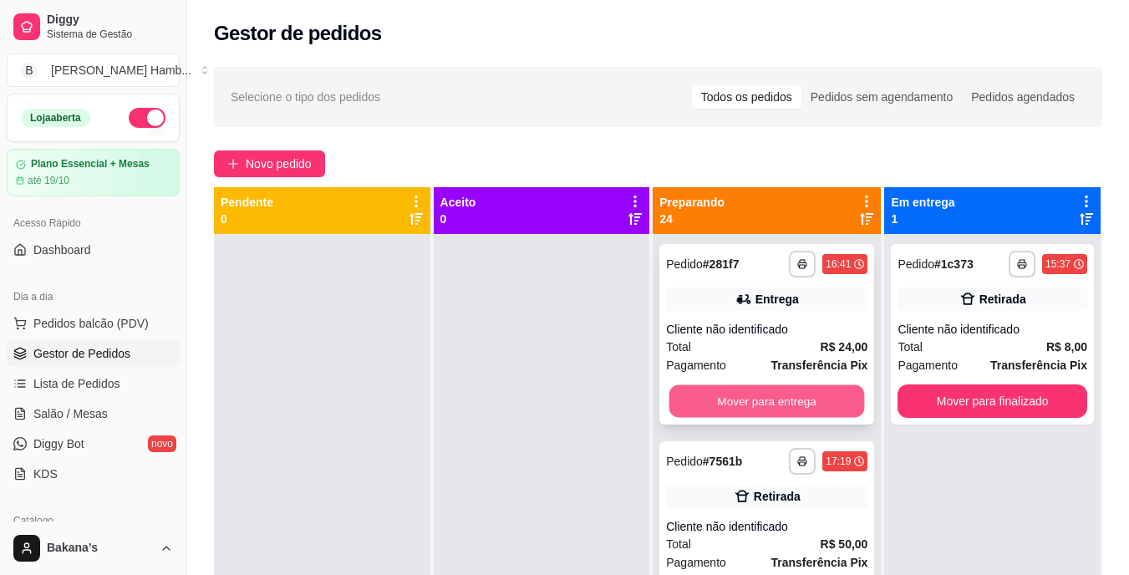
click at [718, 395] on button "Mover para entrega" at bounding box center [767, 401] width 196 height 33
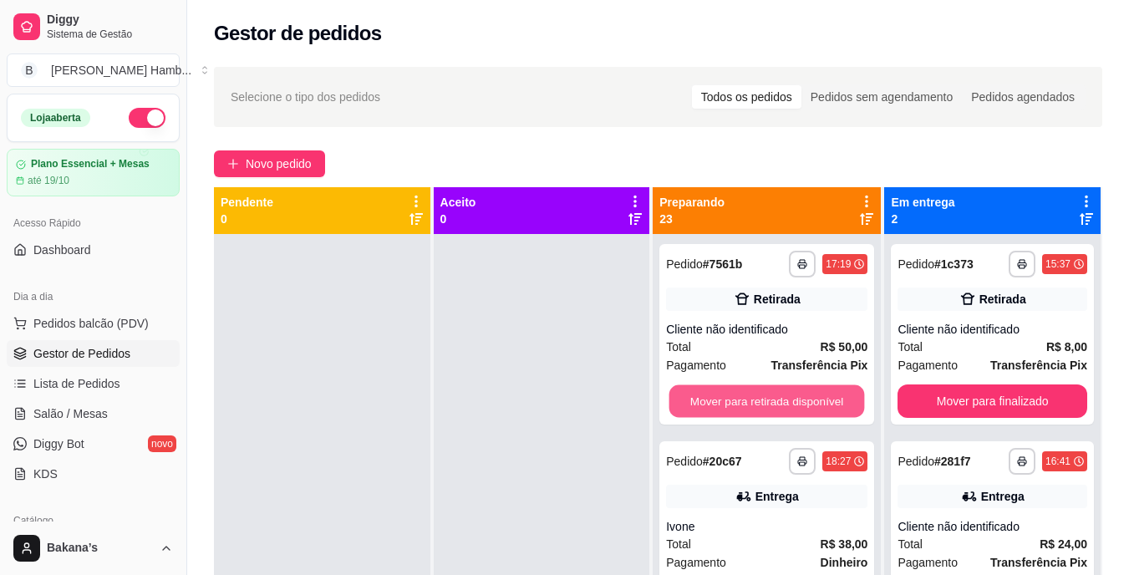
click at [718, 395] on button "Mover para retirada disponível" at bounding box center [767, 401] width 196 height 33
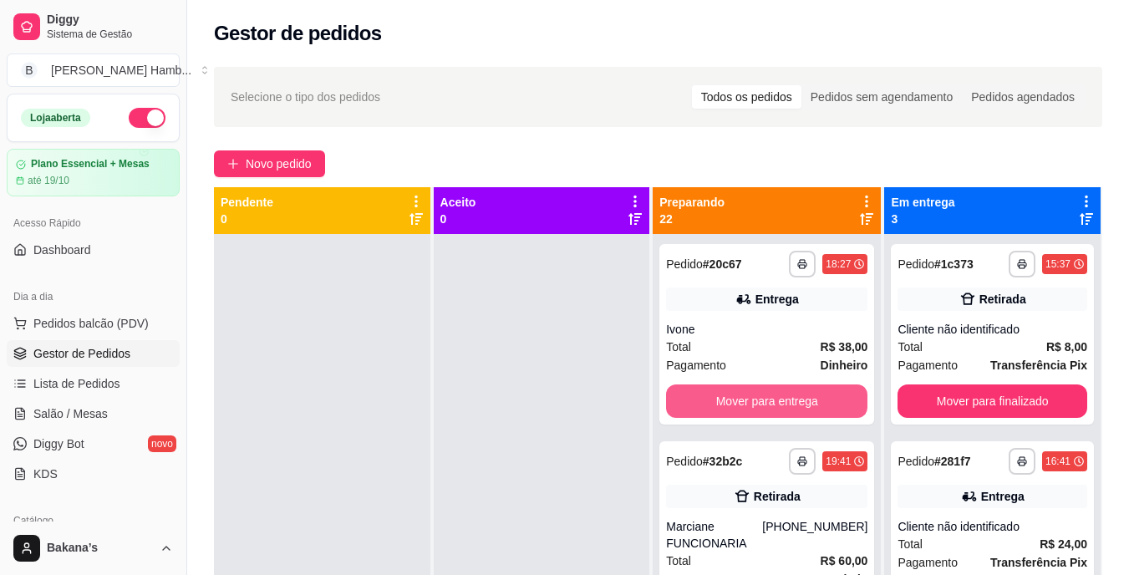
click at [718, 395] on button "Mover para entrega" at bounding box center [766, 400] width 201 height 33
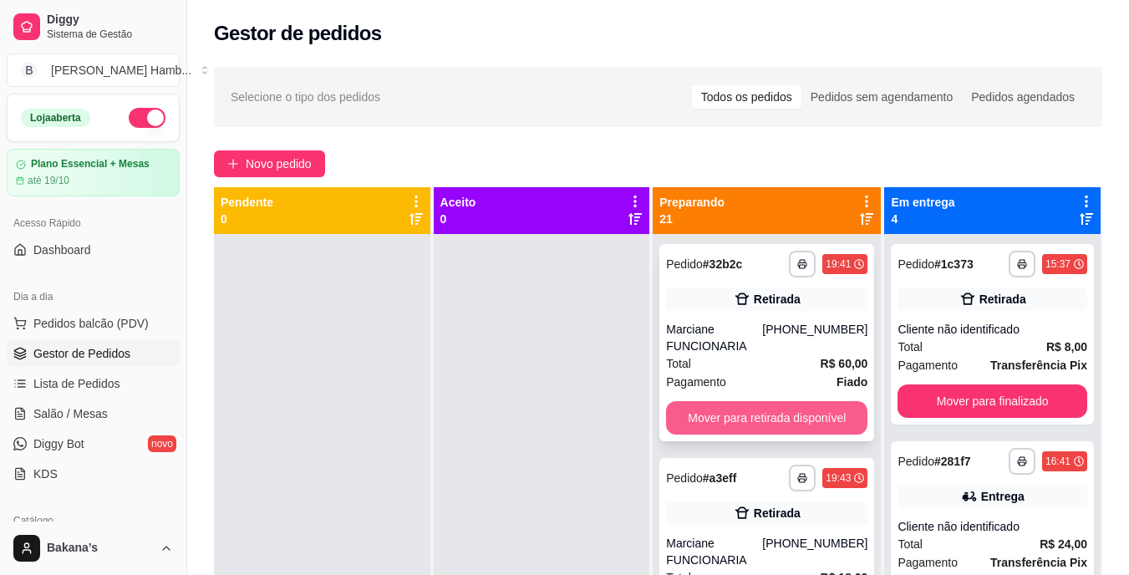
click at [715, 414] on button "Mover para retirada disponível" at bounding box center [766, 417] width 201 height 33
click at [723, 414] on button "Mover para retirada disponível" at bounding box center [766, 417] width 201 height 33
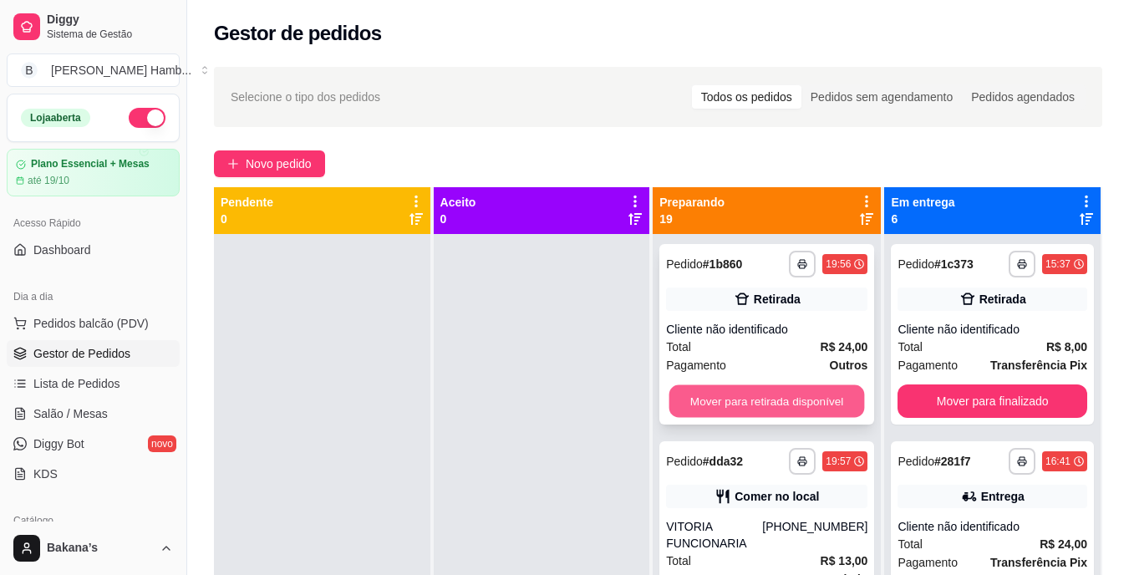
click at [724, 395] on button "Mover para retirada disponível" at bounding box center [767, 401] width 196 height 33
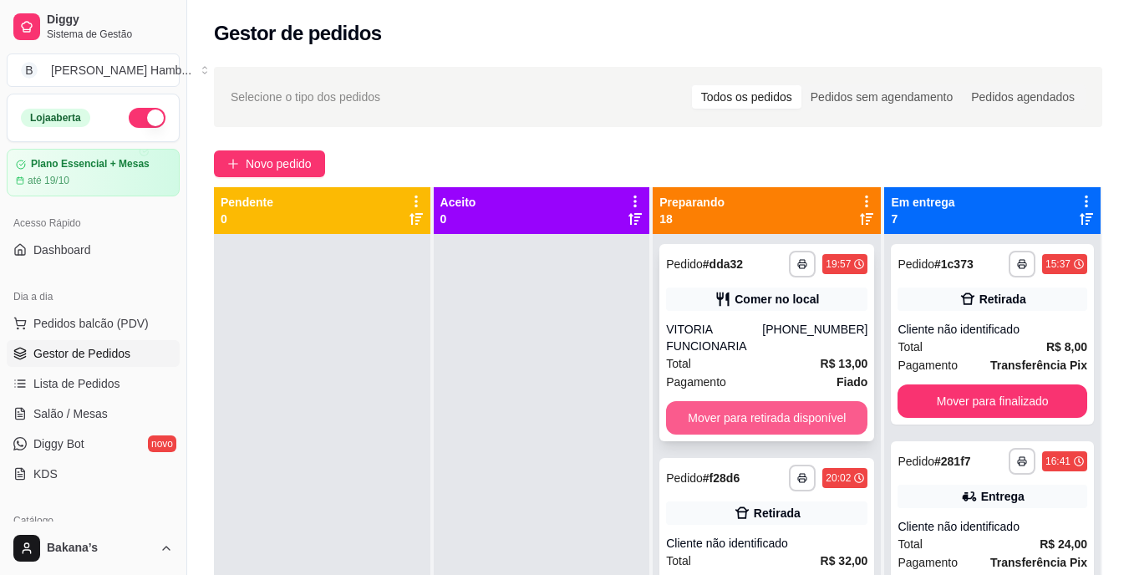
click at [728, 407] on button "Mover para retirada disponível" at bounding box center [766, 417] width 201 height 33
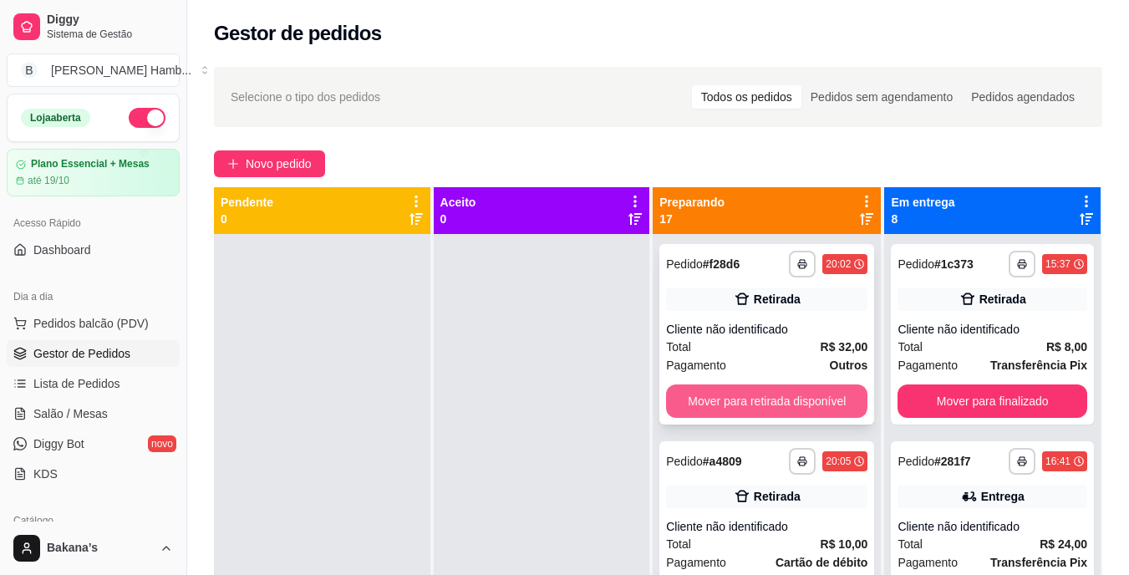
click at [729, 399] on button "Mover para retirada disponível" at bounding box center [766, 400] width 201 height 33
click at [725, 395] on button "Mover para retirada disponível" at bounding box center [767, 401] width 196 height 33
click at [725, 395] on button "Mover para entrega" at bounding box center [766, 400] width 201 height 33
click at [725, 395] on button "Mover para retirada disponível" at bounding box center [767, 401] width 196 height 33
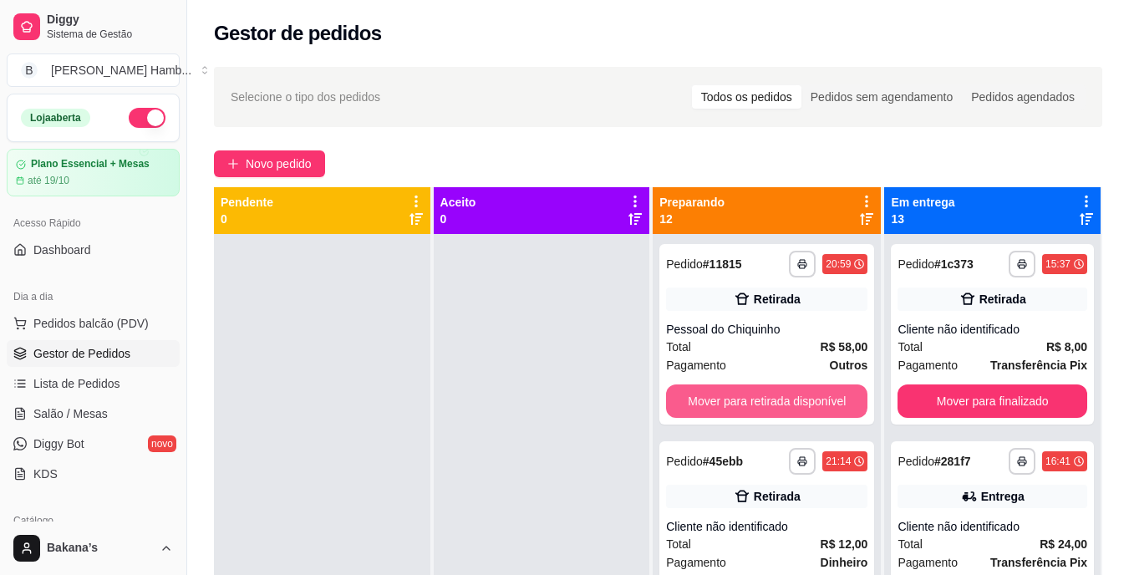
click at [731, 392] on button "Mover para retirada disponível" at bounding box center [766, 400] width 201 height 33
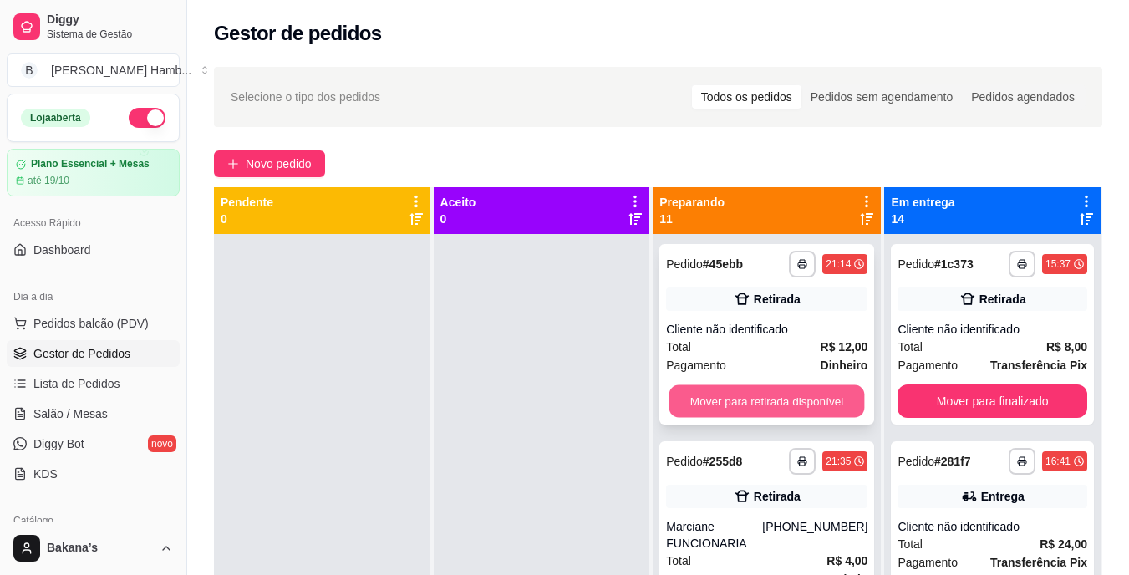
click at [740, 392] on button "Mover para retirada disponível" at bounding box center [767, 401] width 196 height 33
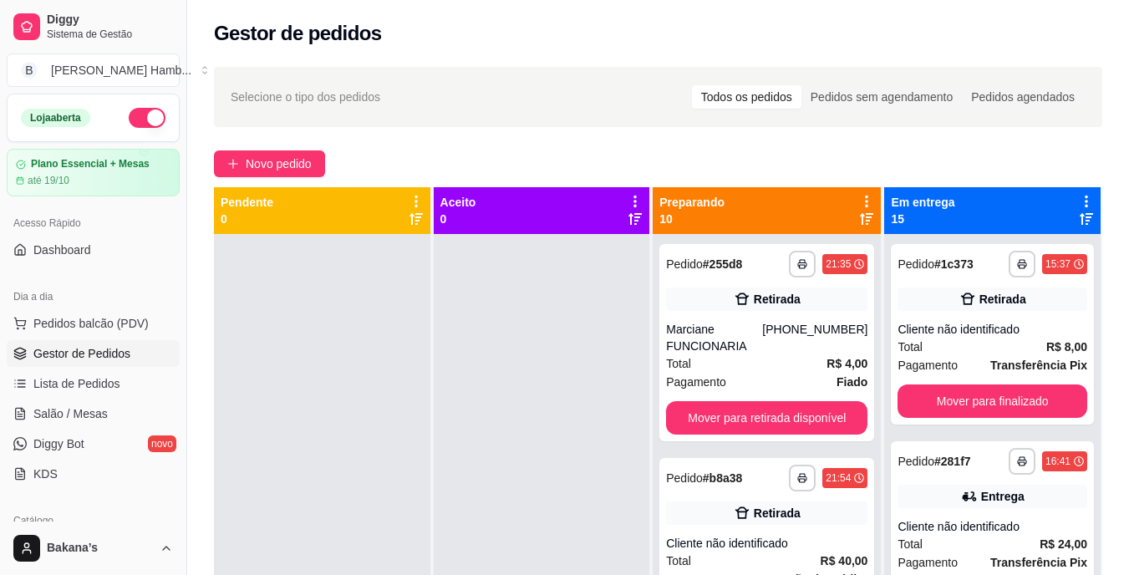
click at [752, 389] on div "Pagamento Fiado" at bounding box center [766, 382] width 201 height 18
click at [809, 412] on button "Mover para retirada disponível" at bounding box center [767, 418] width 196 height 33
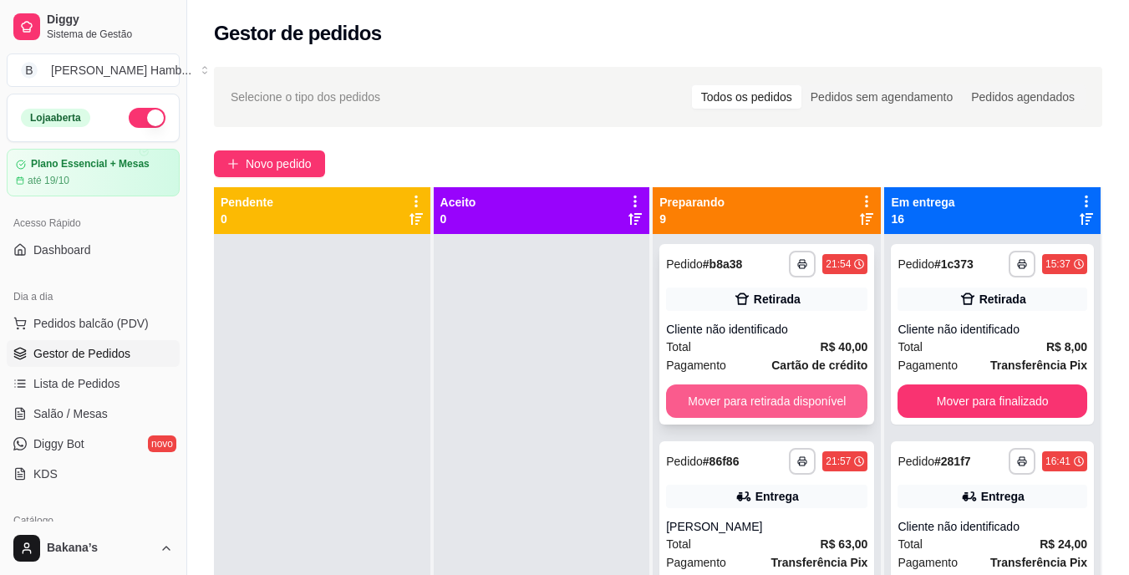
click at [809, 413] on button "Mover para retirada disponível" at bounding box center [766, 400] width 201 height 33
click at [809, 407] on button "Mover para entrega" at bounding box center [766, 400] width 201 height 33
click at [806, 404] on button "Mover para entrega" at bounding box center [766, 400] width 201 height 33
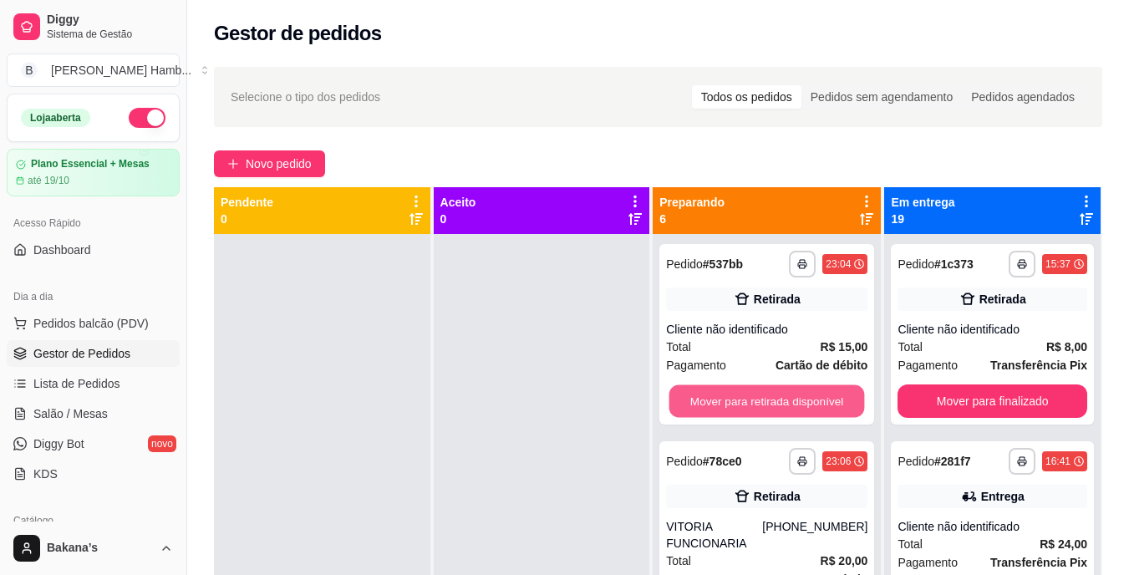
click at [806, 404] on button "Mover para retirada disponível" at bounding box center [767, 401] width 196 height 33
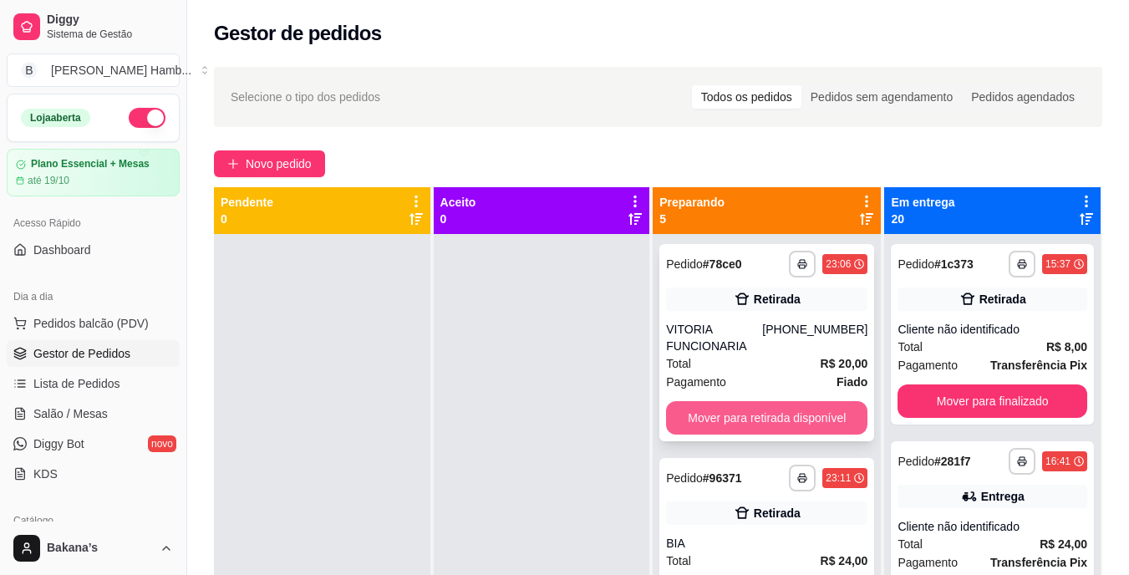
click at [806, 401] on button "Mover para retirada disponível" at bounding box center [766, 417] width 201 height 33
click at [810, 407] on button "Mover para retirada disponível" at bounding box center [766, 417] width 201 height 33
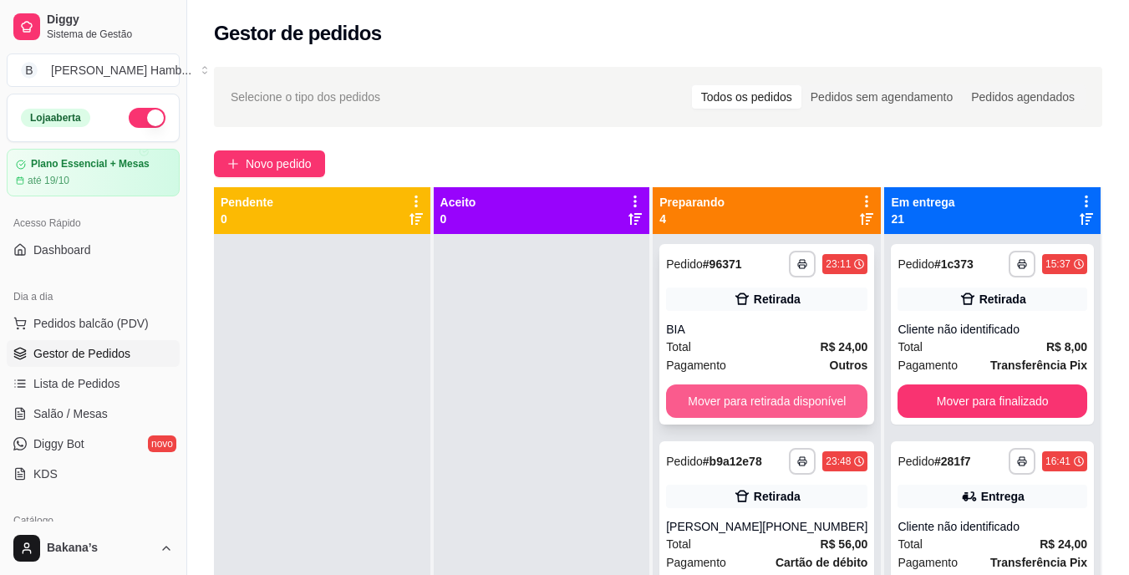
click at [811, 407] on button "Mover para retirada disponível" at bounding box center [766, 400] width 201 height 33
click at [815, 408] on button "Mover para retirada disponível" at bounding box center [766, 400] width 201 height 33
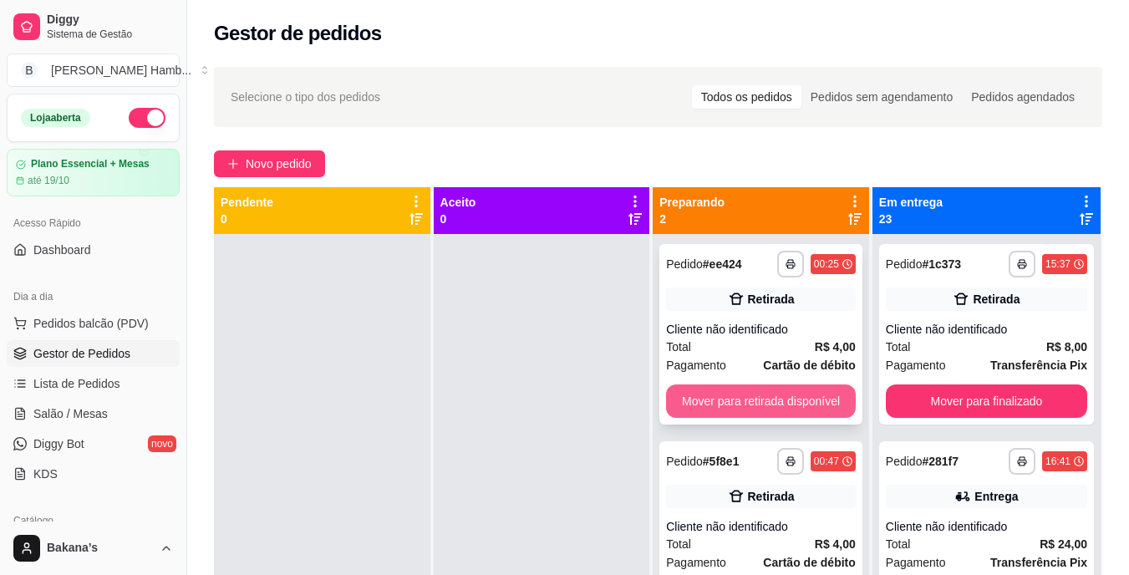
click at [820, 409] on button "Mover para retirada disponível" at bounding box center [761, 400] width 190 height 33
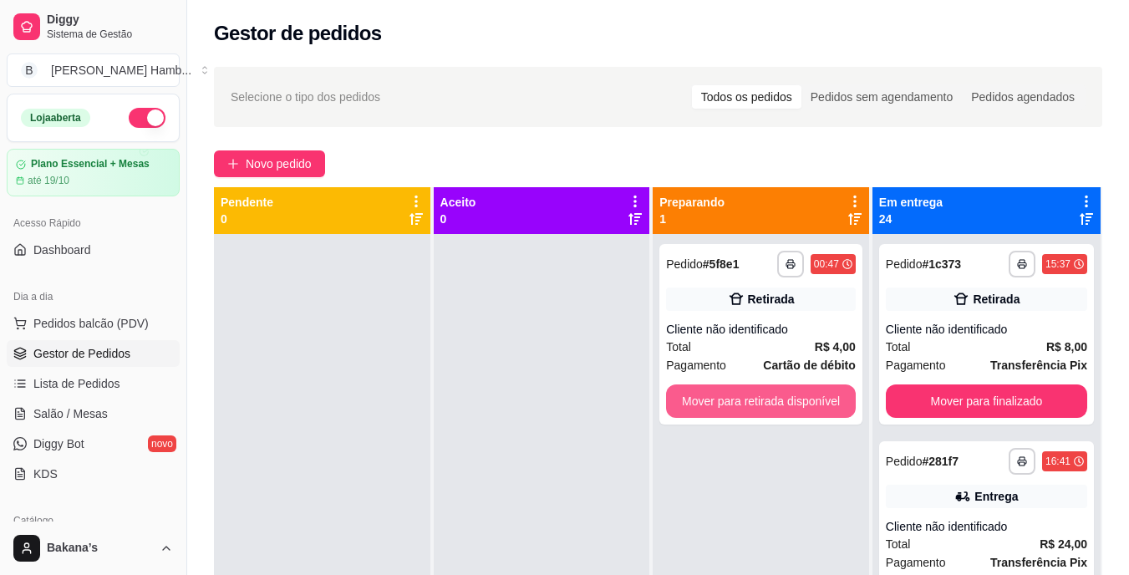
click at [821, 405] on button "Mover para retirada disponível" at bounding box center [761, 400] width 190 height 33
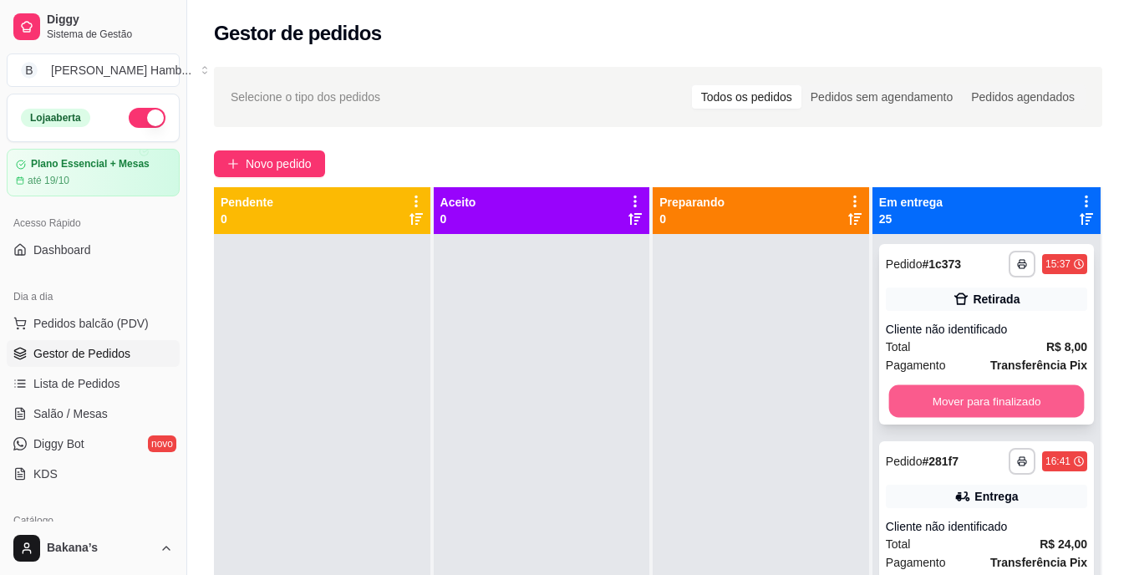
click at [953, 399] on button "Mover para finalizado" at bounding box center [986, 401] width 196 height 33
click at [956, 394] on button "Mover para finalizado" at bounding box center [986, 401] width 196 height 33
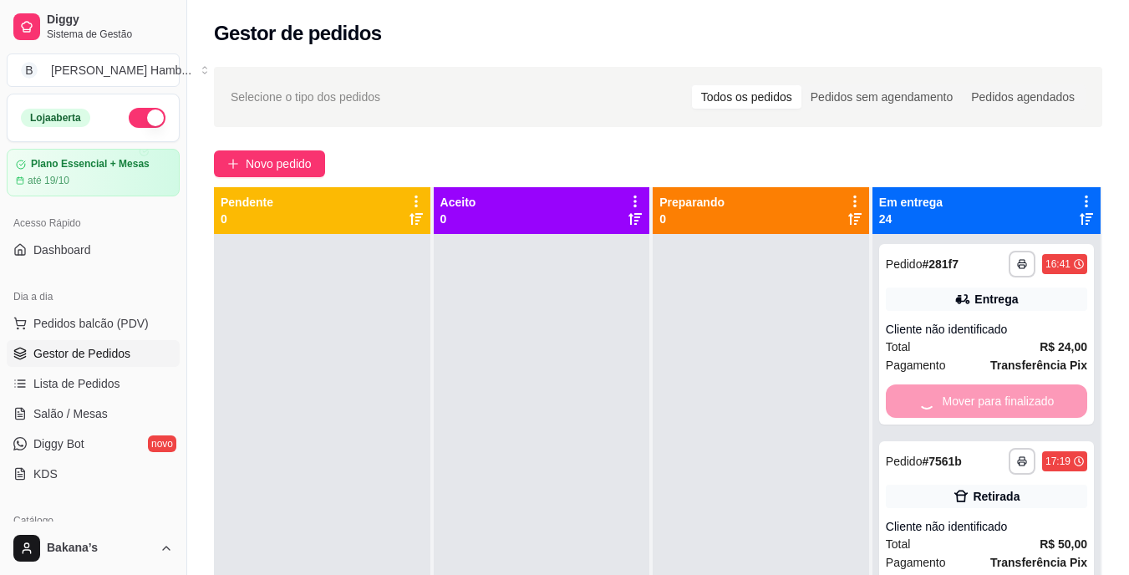
click at [956, 394] on div "Mover para finalizado" at bounding box center [986, 400] width 201 height 33
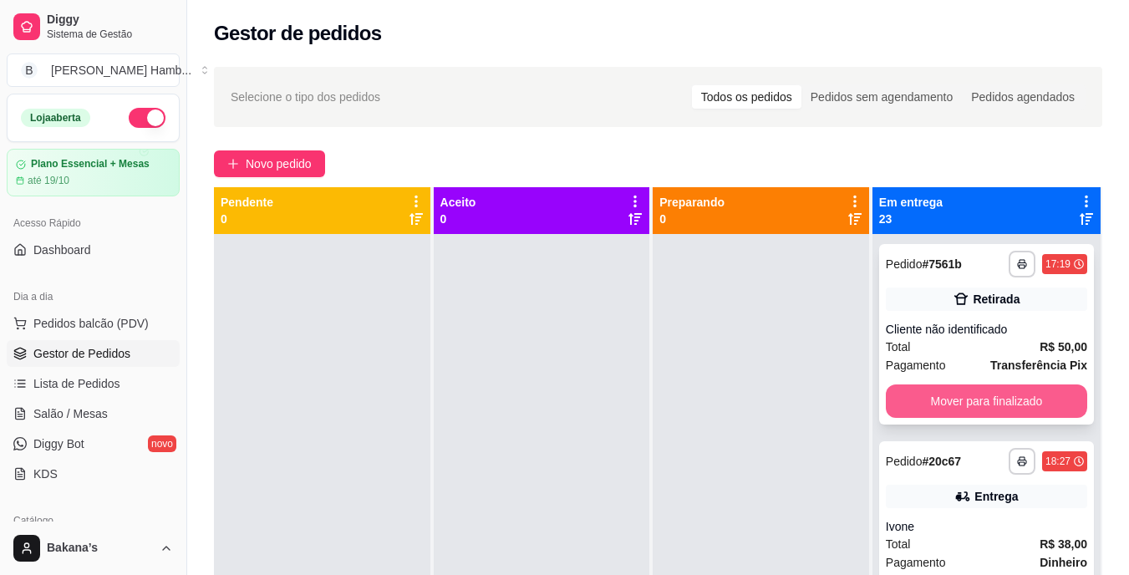
click at [958, 394] on button "Mover para finalizado" at bounding box center [986, 400] width 201 height 33
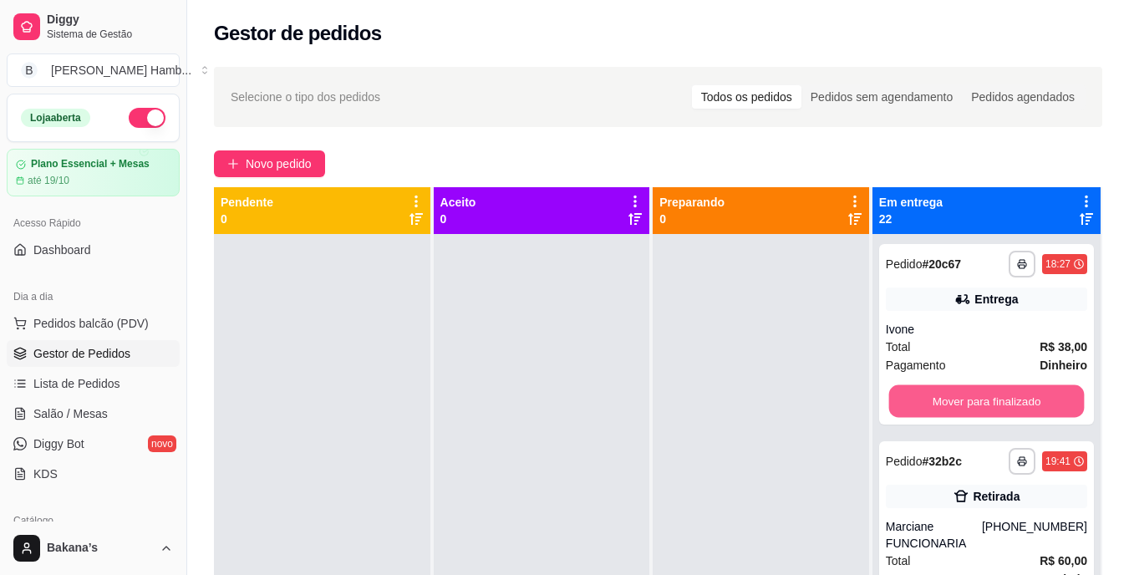
click at [958, 394] on button "Mover para finalizado" at bounding box center [986, 401] width 196 height 33
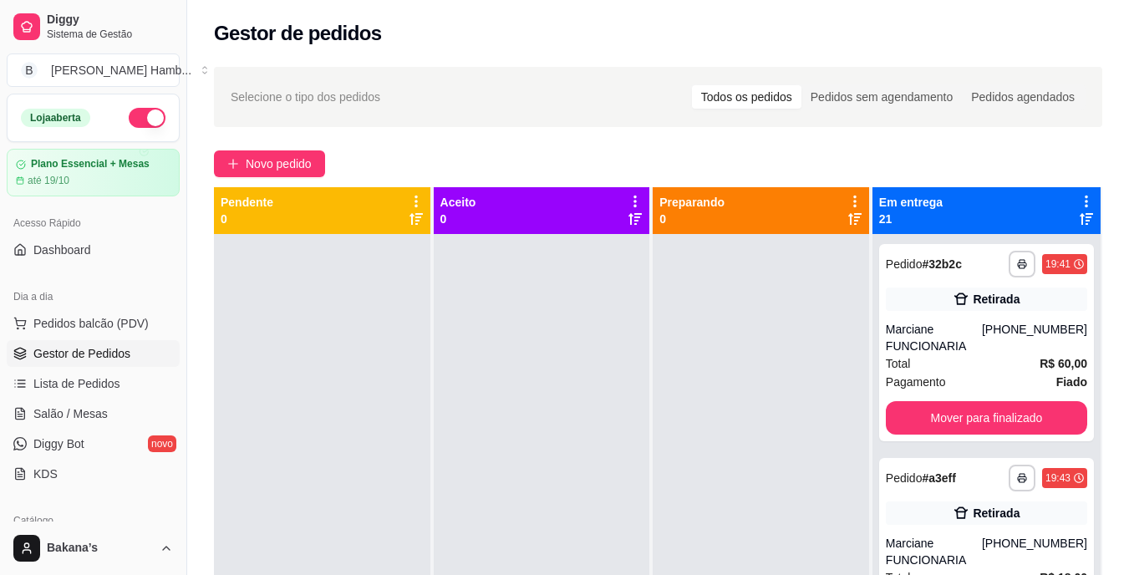
click at [958, 394] on div "**********" at bounding box center [986, 342] width 215 height 197
click at [958, 420] on button "Mover para finalizado" at bounding box center [986, 417] width 201 height 33
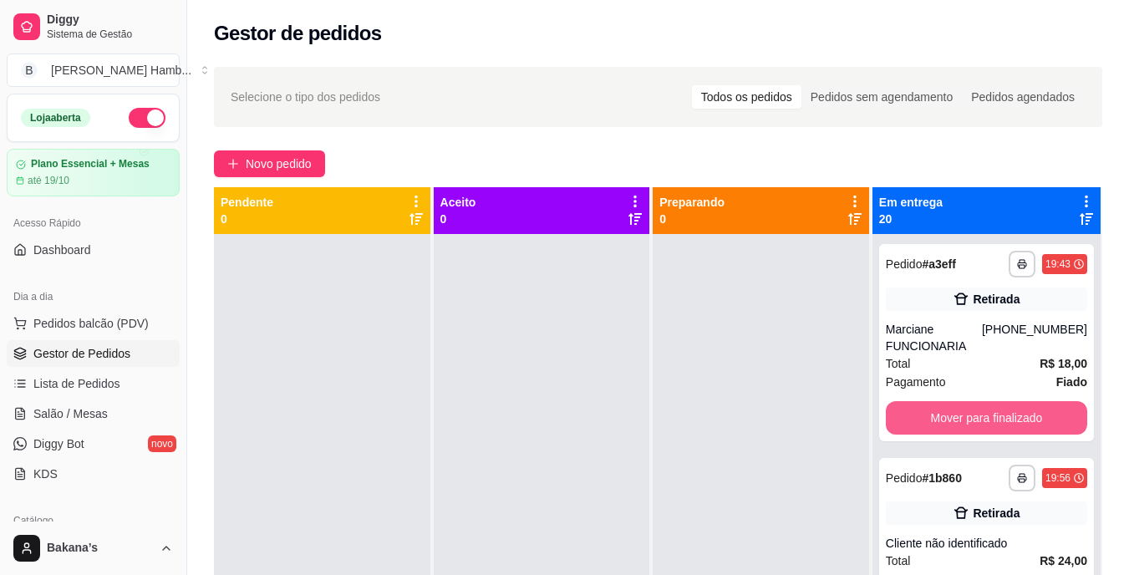
click at [958, 420] on button "Mover para finalizado" at bounding box center [986, 417] width 201 height 33
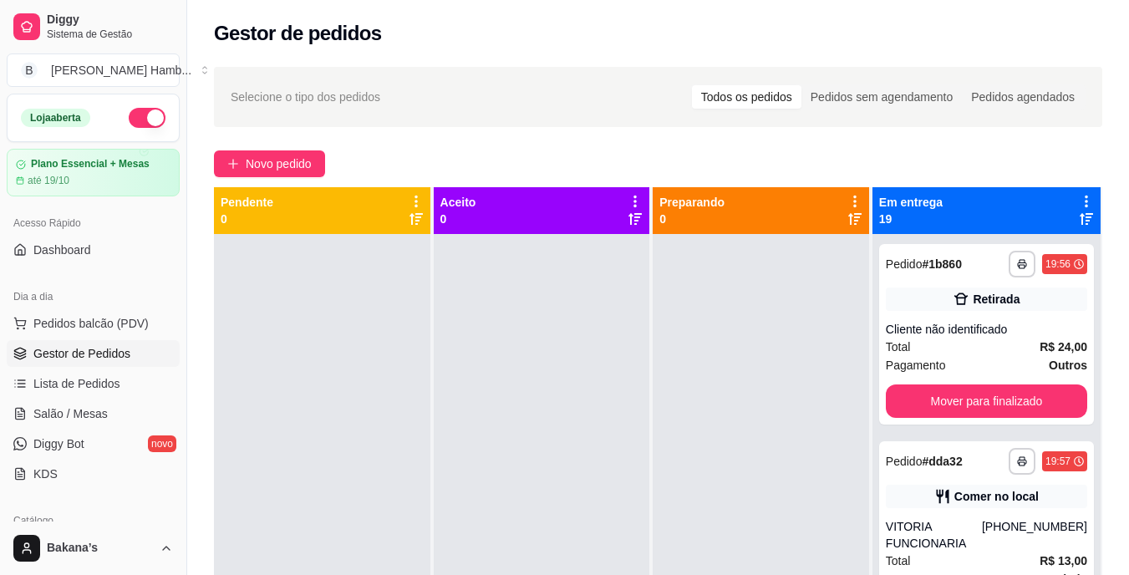
click at [958, 420] on div "**********" at bounding box center [986, 334] width 215 height 180
click at [965, 402] on button "Mover para finalizado" at bounding box center [986, 400] width 201 height 33
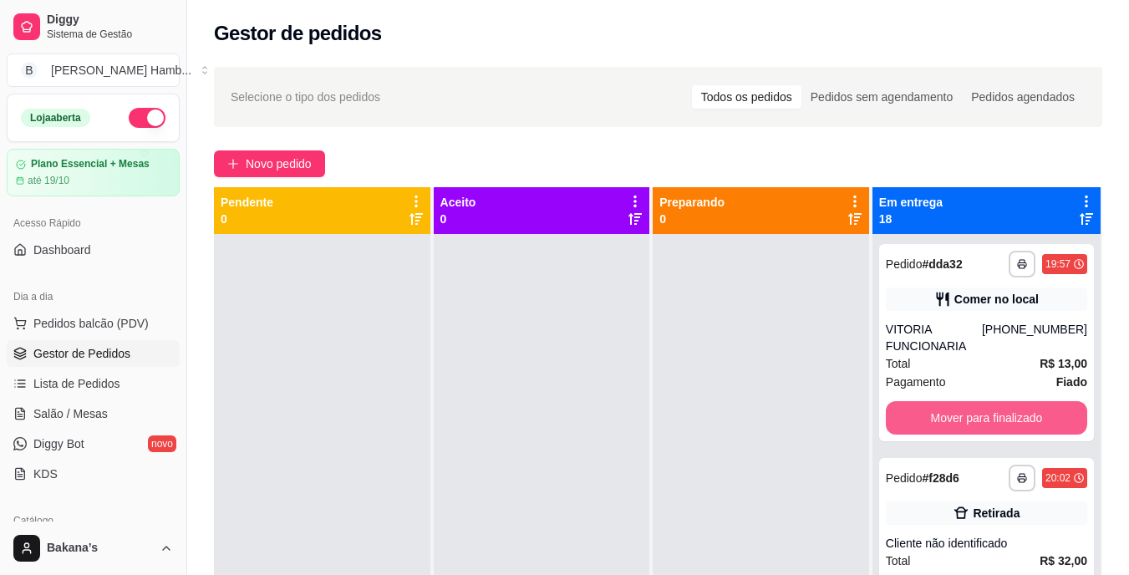
click at [965, 402] on button "Mover para finalizado" at bounding box center [986, 417] width 201 height 33
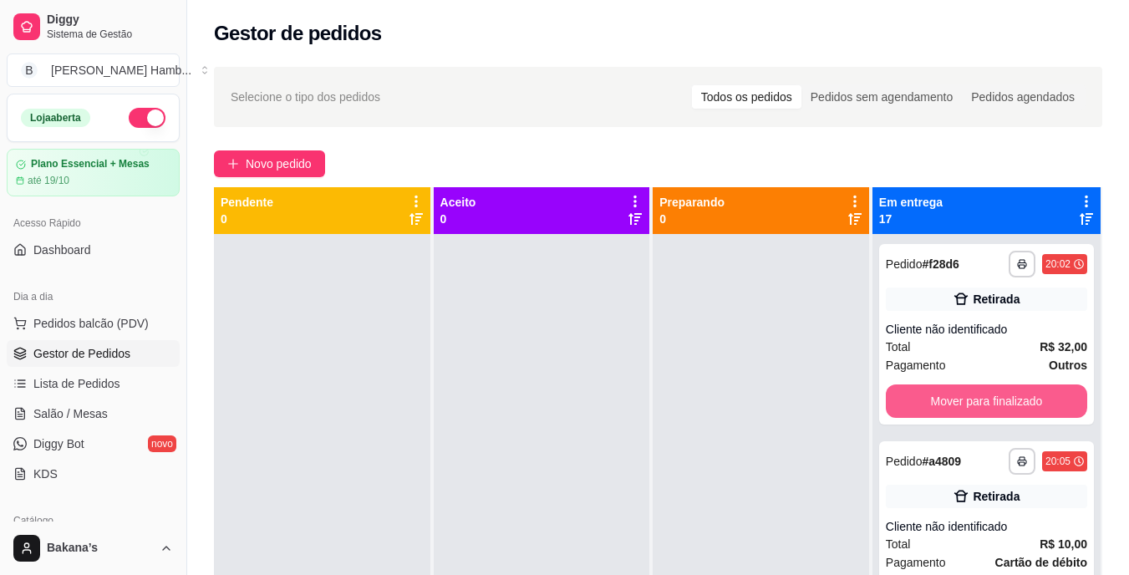
click at [965, 402] on button "Mover para finalizado" at bounding box center [986, 400] width 201 height 33
click at [966, 394] on button "Mover para finalizado" at bounding box center [986, 400] width 201 height 33
click at [966, 399] on button "Mover para finalizado" at bounding box center [986, 400] width 201 height 33
click at [966, 399] on button "Mover para finalizado" at bounding box center [986, 401] width 196 height 33
click at [966, 399] on button "Mover para finalizado" at bounding box center [986, 400] width 201 height 33
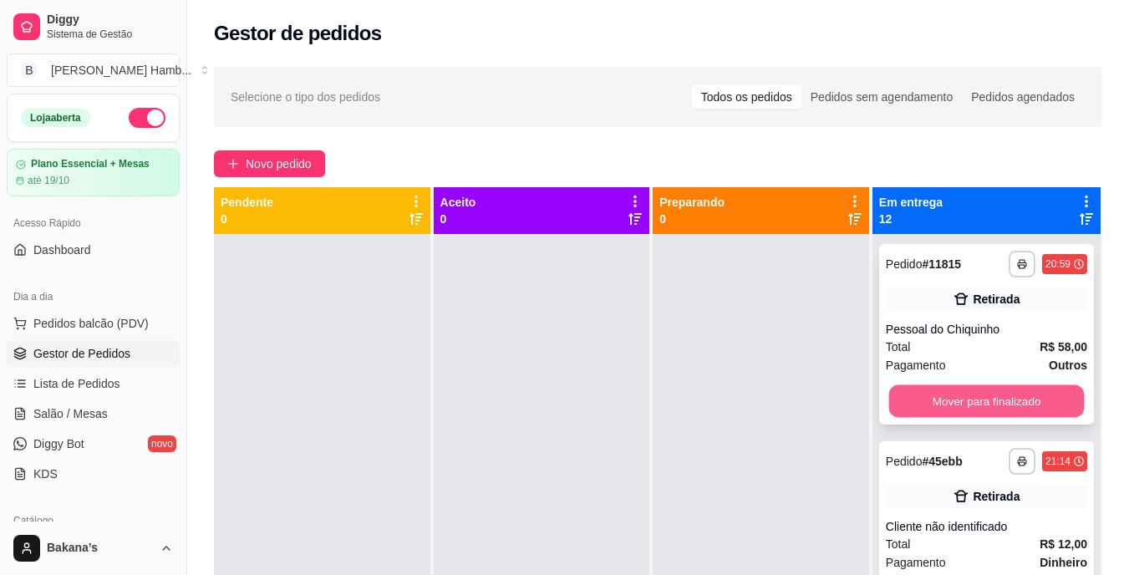
click at [966, 400] on button "Mover para finalizado" at bounding box center [986, 401] width 196 height 33
click at [968, 405] on button "Mover para finalizado" at bounding box center [986, 400] width 201 height 33
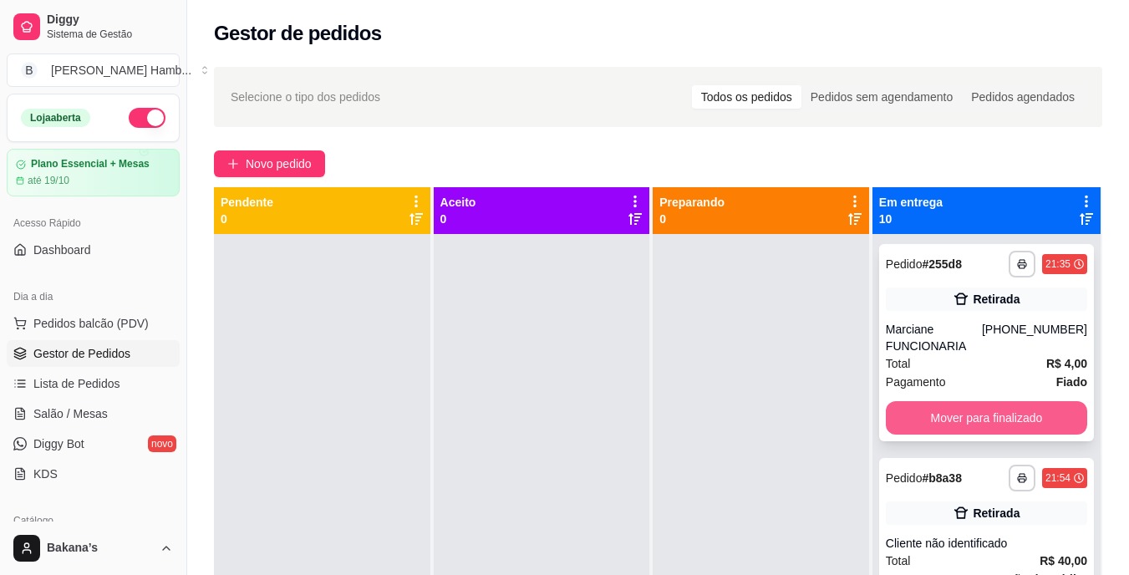
click at [968, 404] on button "Mover para finalizado" at bounding box center [986, 417] width 201 height 33
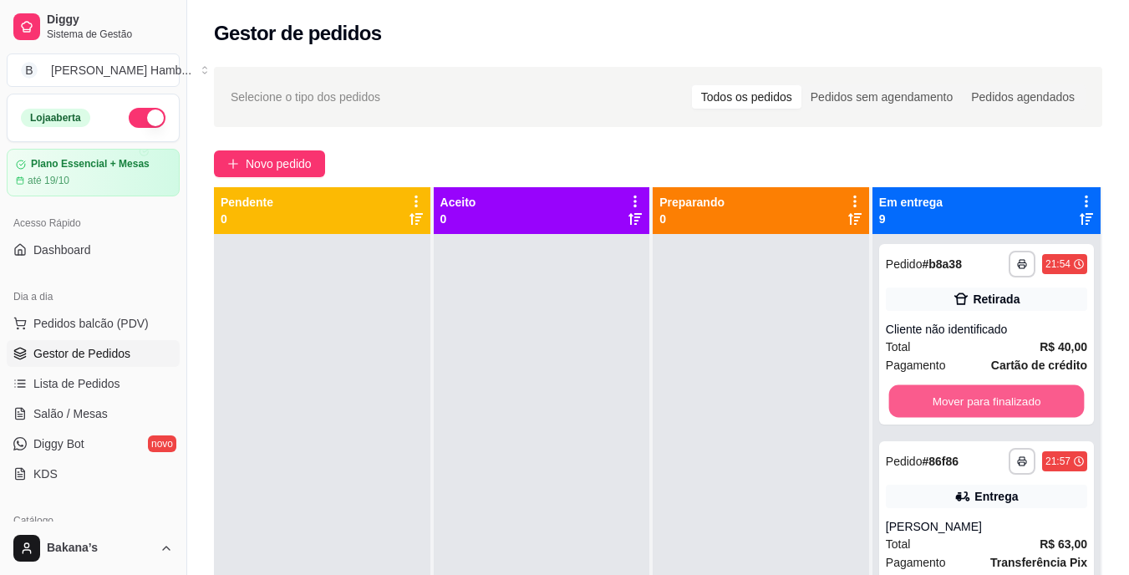
click at [968, 404] on button "Mover para finalizado" at bounding box center [986, 401] width 196 height 33
click at [968, 398] on button "Mover para finalizado" at bounding box center [986, 400] width 201 height 33
click at [968, 398] on button "Mover para finalizado" at bounding box center [986, 401] width 196 height 33
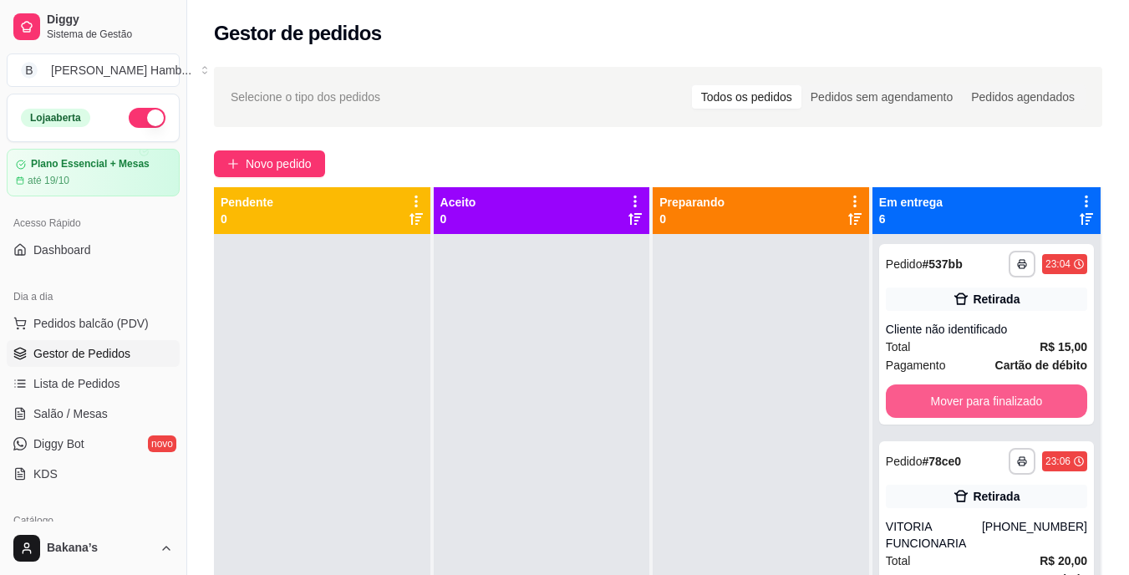
click at [968, 398] on button "Mover para finalizado" at bounding box center [986, 400] width 201 height 33
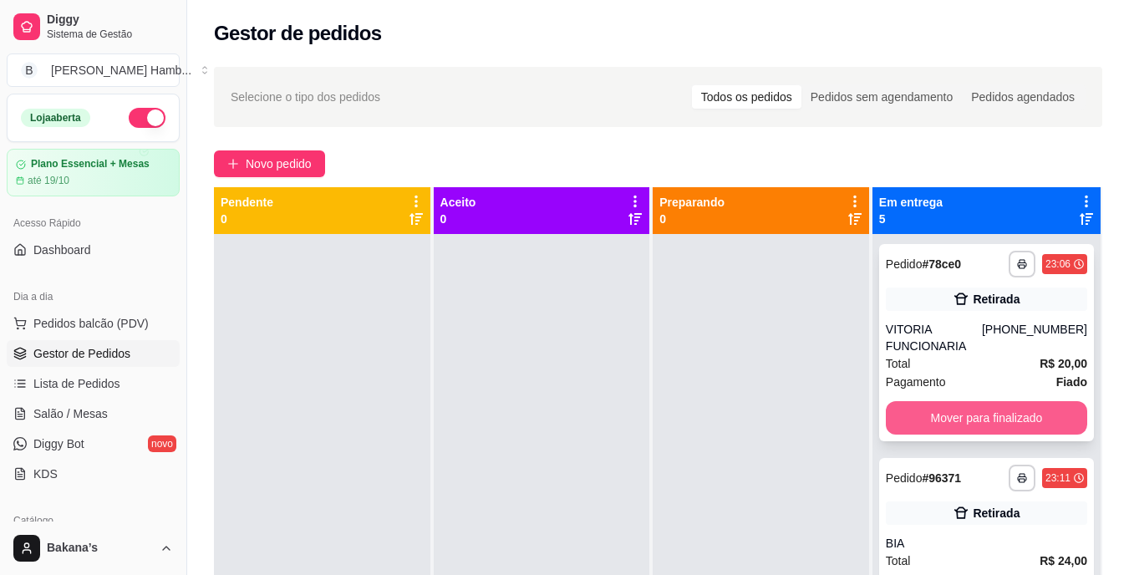
click at [971, 412] on button "Mover para finalizado" at bounding box center [986, 417] width 201 height 33
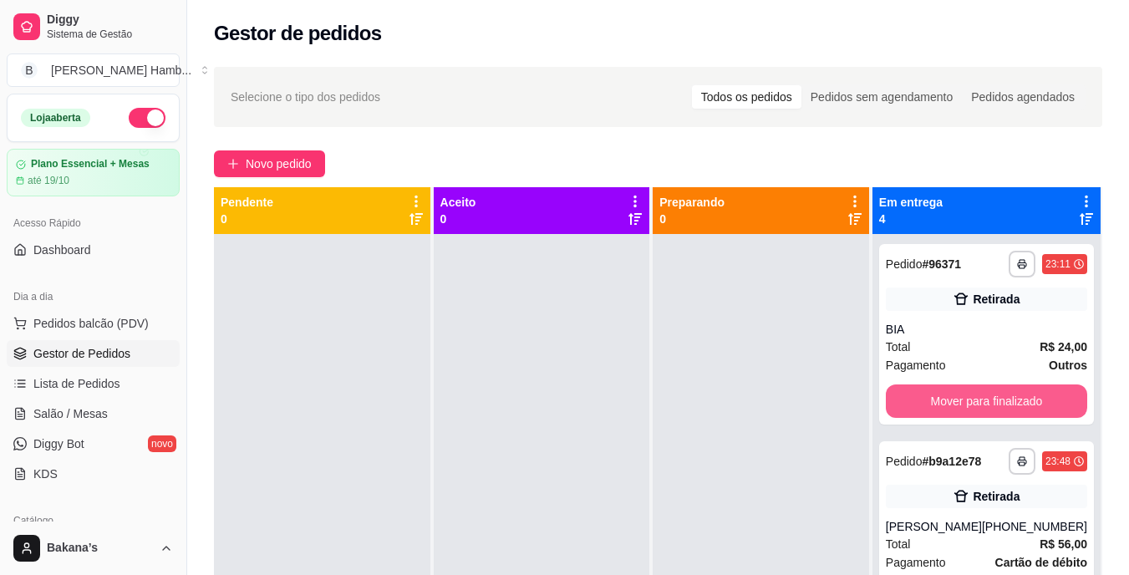
click at [971, 412] on button "Mover para finalizado" at bounding box center [986, 400] width 201 height 33
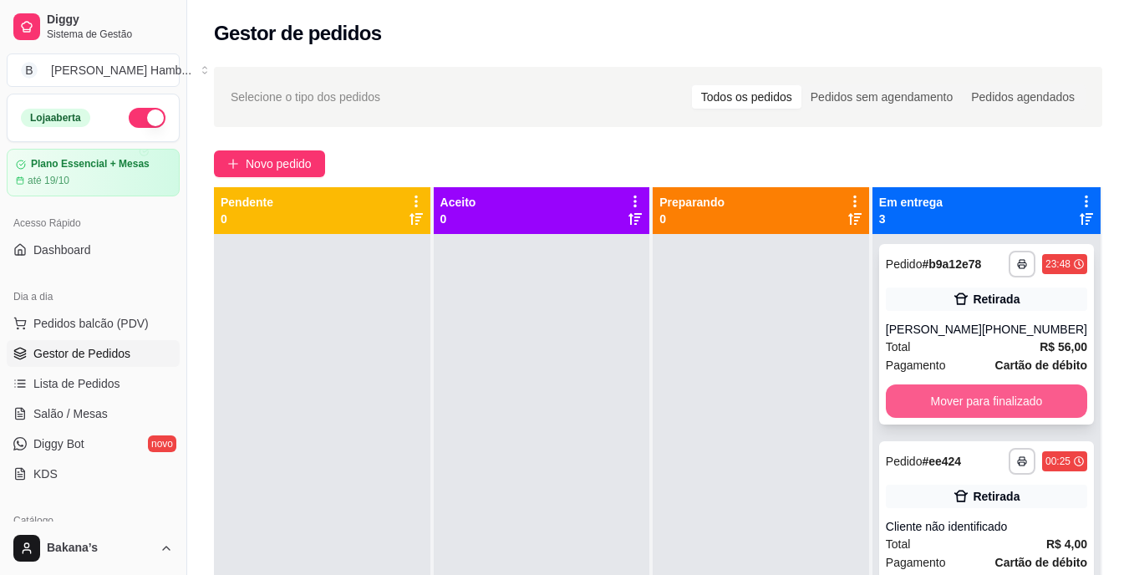
click at [973, 398] on button "Mover para finalizado" at bounding box center [986, 400] width 201 height 33
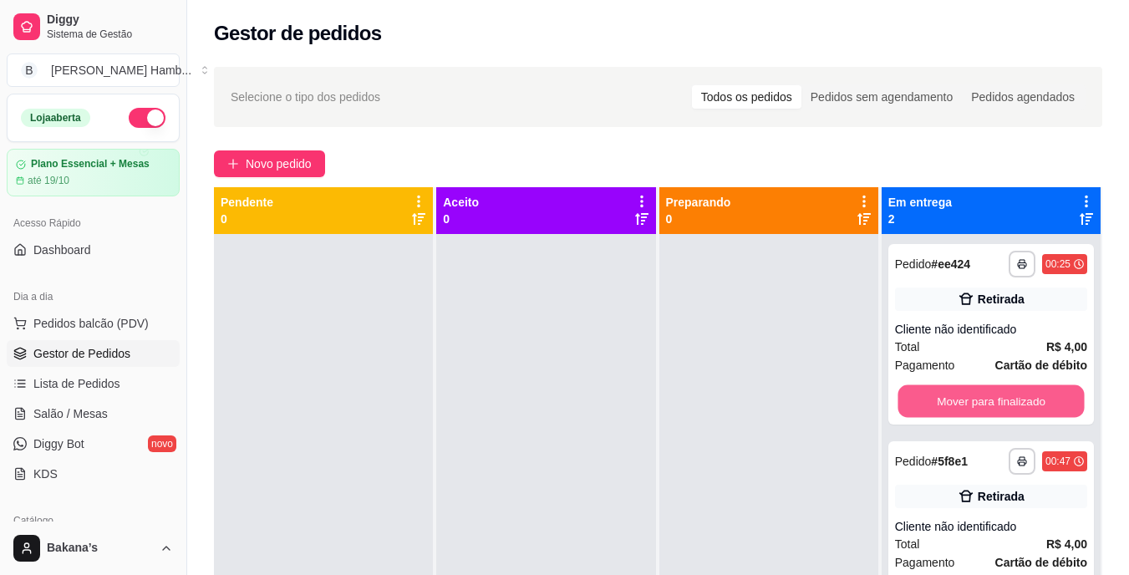
click at [973, 398] on button "Mover para finalizado" at bounding box center [990, 401] width 186 height 33
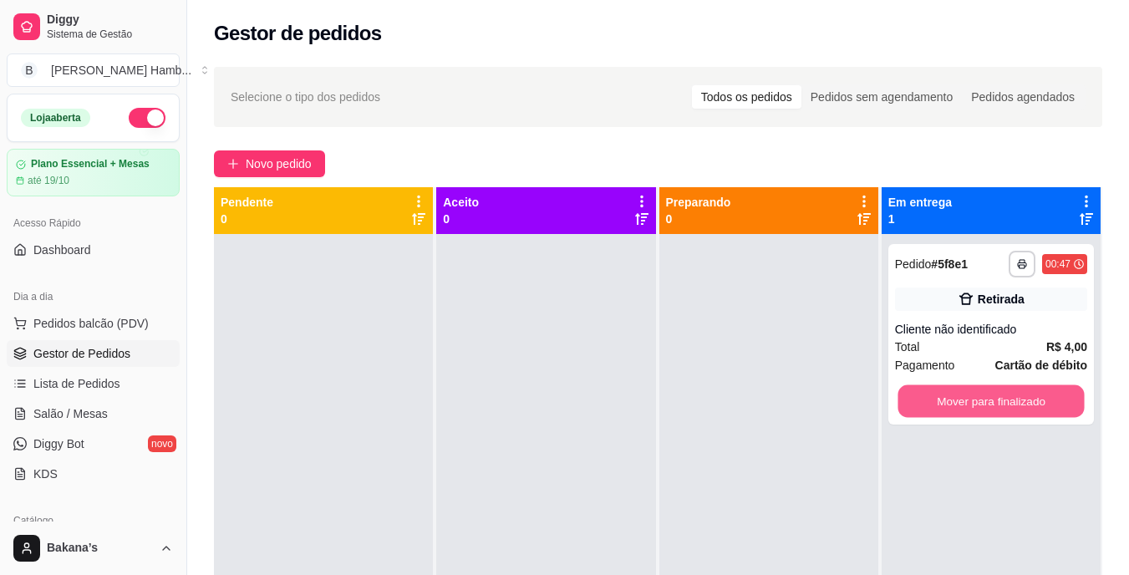
click at [973, 398] on button "Mover para finalizado" at bounding box center [990, 401] width 186 height 33
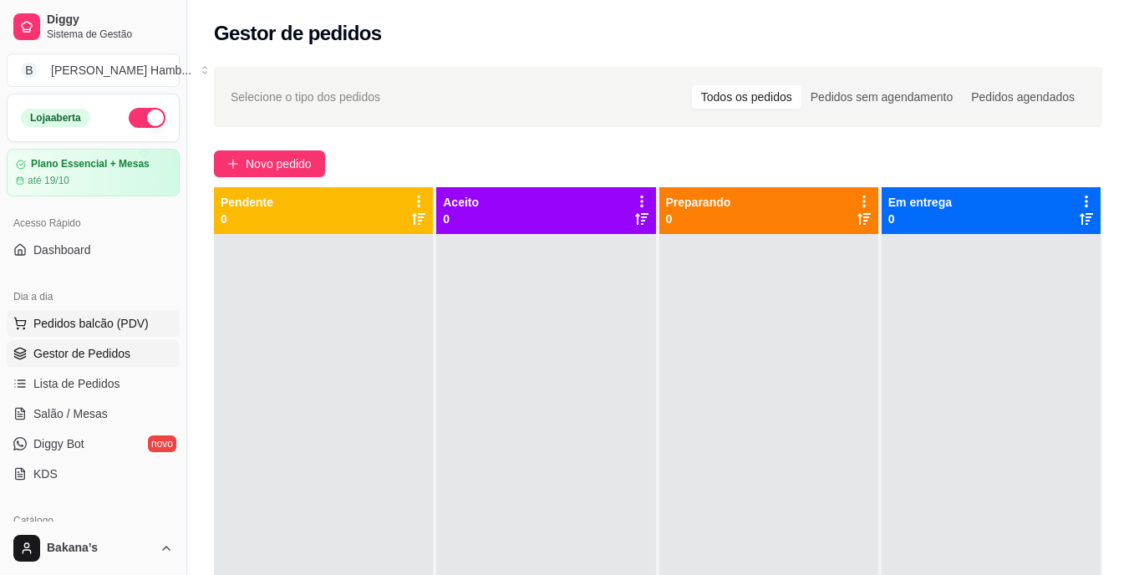
click at [145, 329] on button "Pedidos balcão (PDV)" at bounding box center [93, 323] width 173 height 27
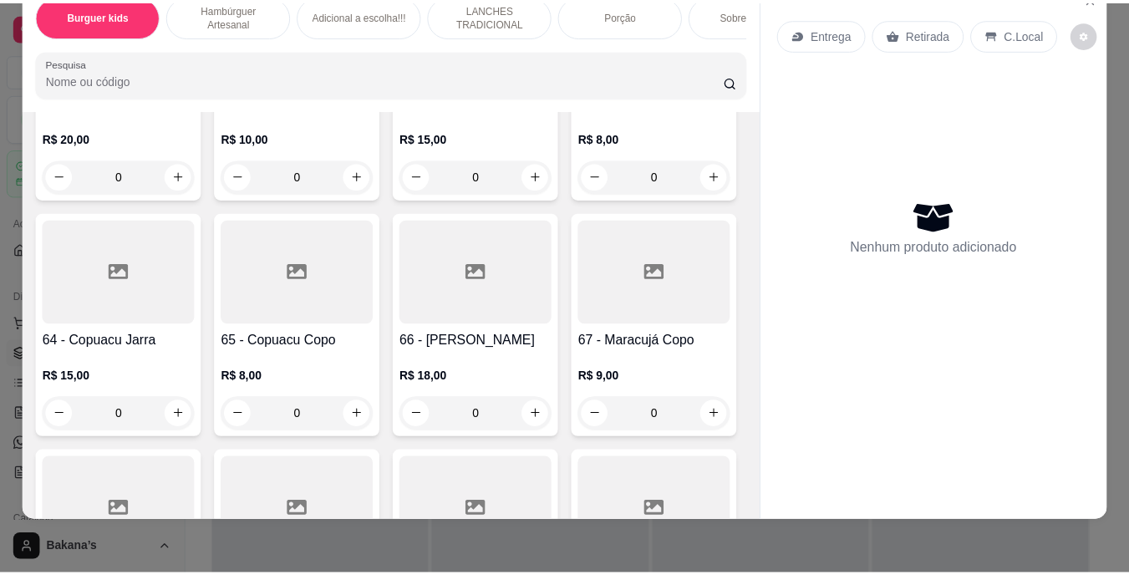
scroll to position [5596, 0]
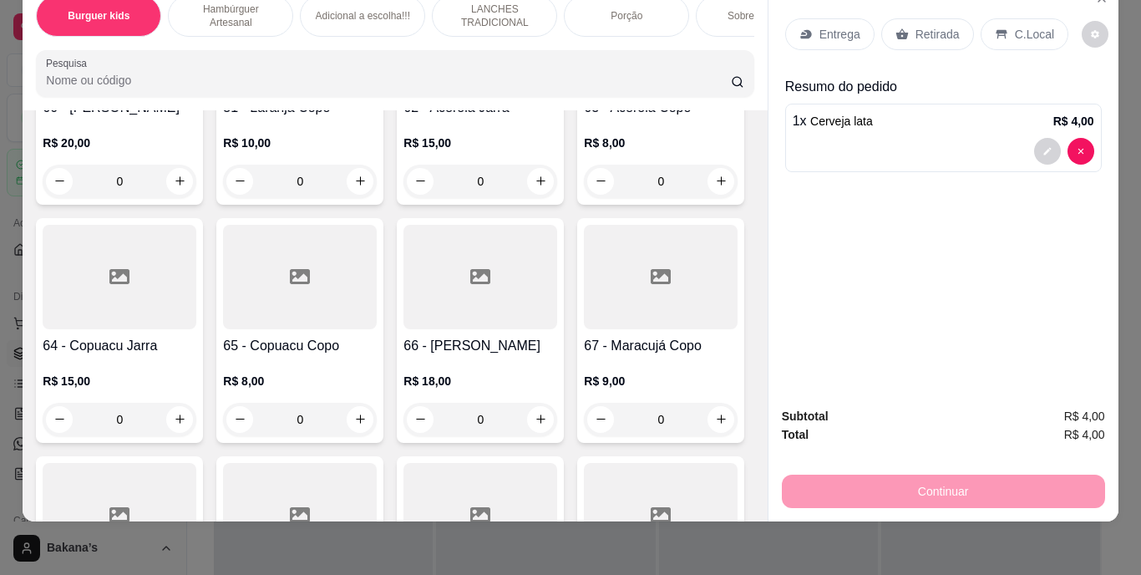
type input "4"
click at [916, 26] on p "Retirada" at bounding box center [938, 34] width 44 height 17
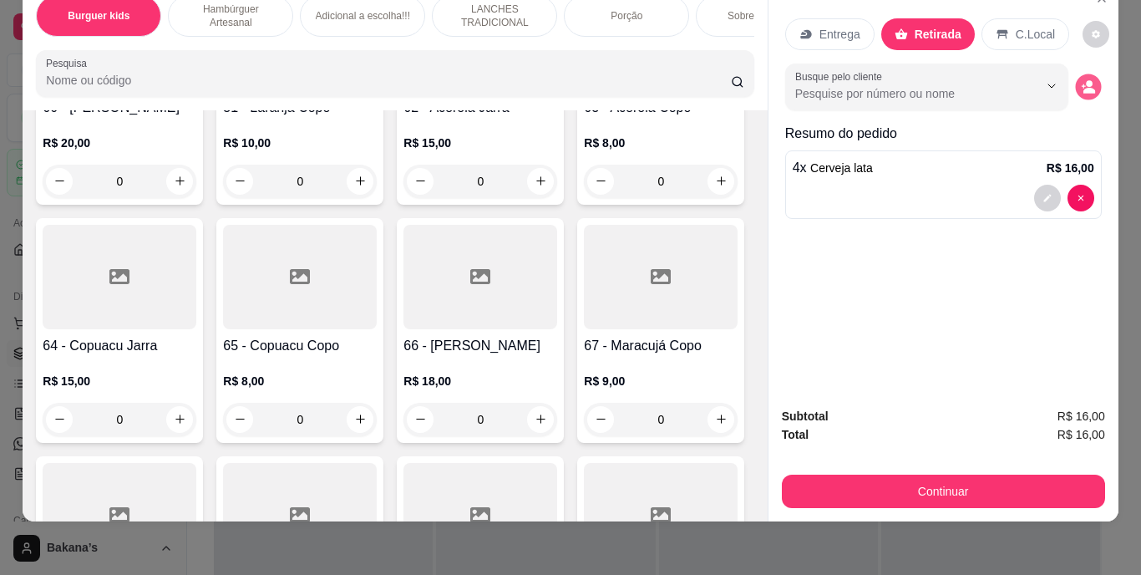
click at [1090, 74] on button "decrease-product-quantity" at bounding box center [1088, 87] width 26 height 26
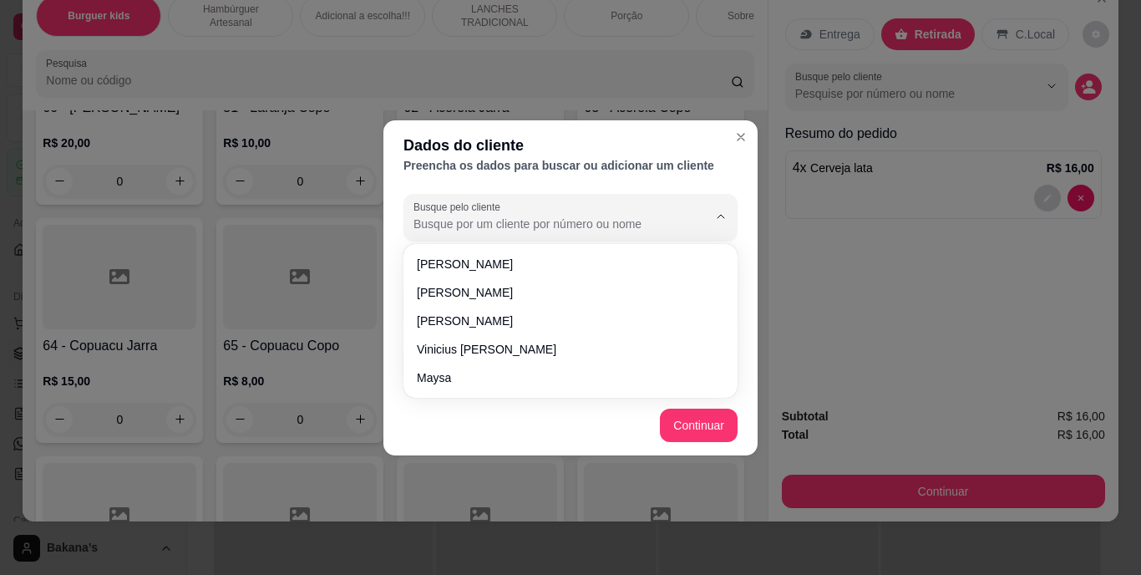
click at [565, 225] on input "Busque pelo cliente" at bounding box center [547, 224] width 267 height 17
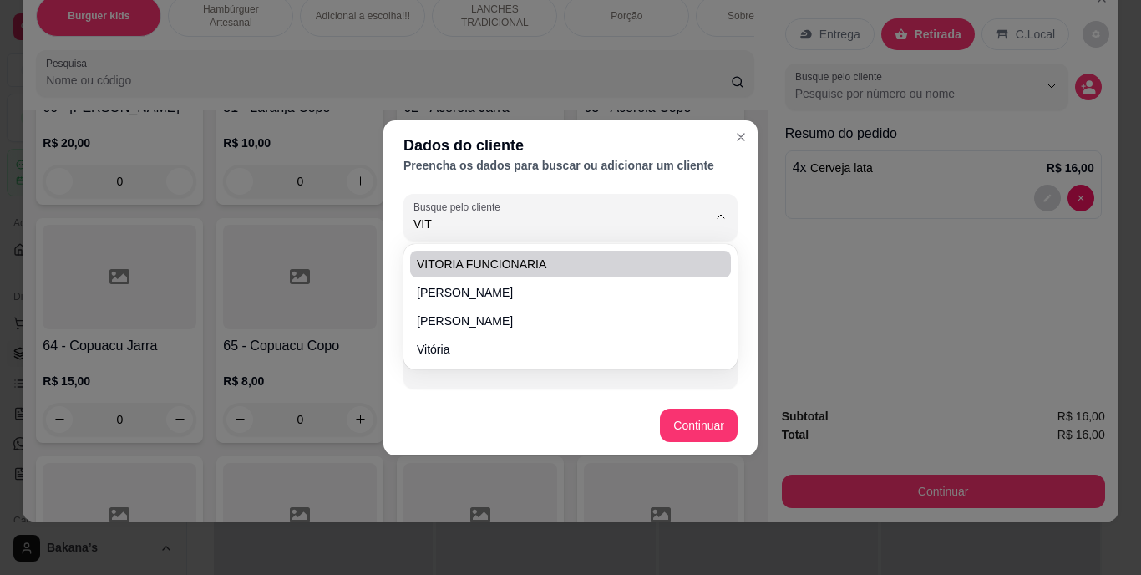
click at [544, 265] on span "VITORIA FUNCIONARIA" at bounding box center [562, 264] width 291 height 17
type input "VITORIA FUNCIONARIA"
type input "[PHONE_NUMBER]"
type input "VITORIA FUNCIONARIA"
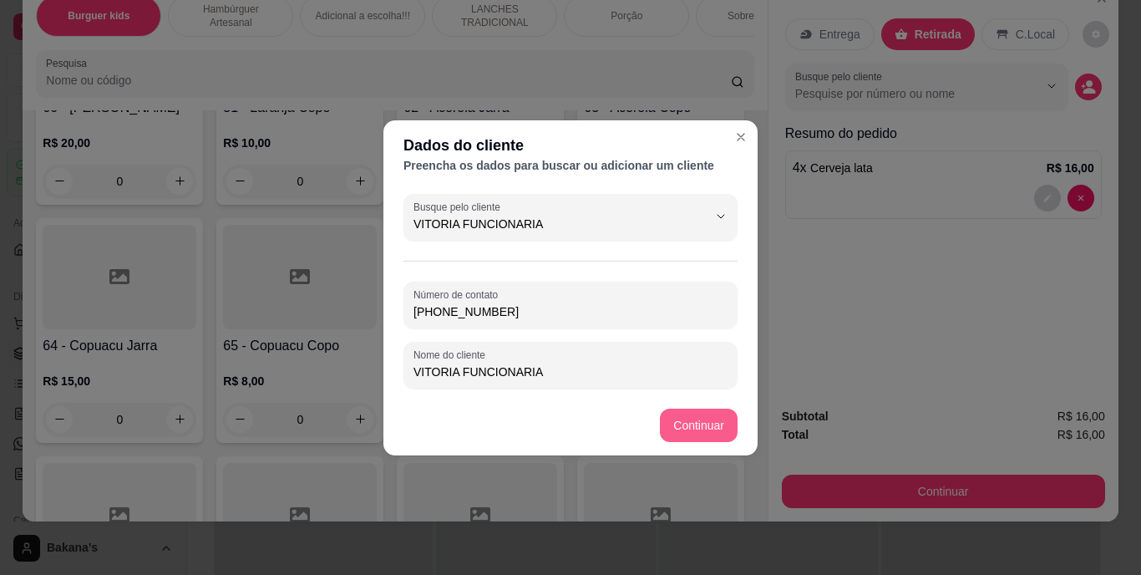
type input "VITORIA FUNCIONARIA"
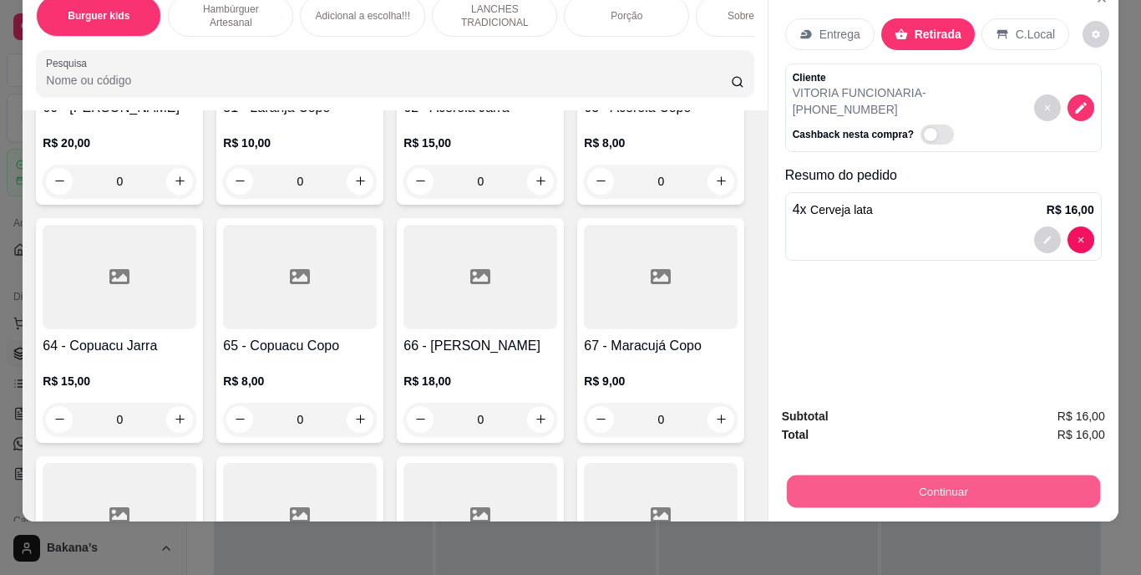
click at [937, 475] on button "Continuar" at bounding box center [942, 491] width 313 height 33
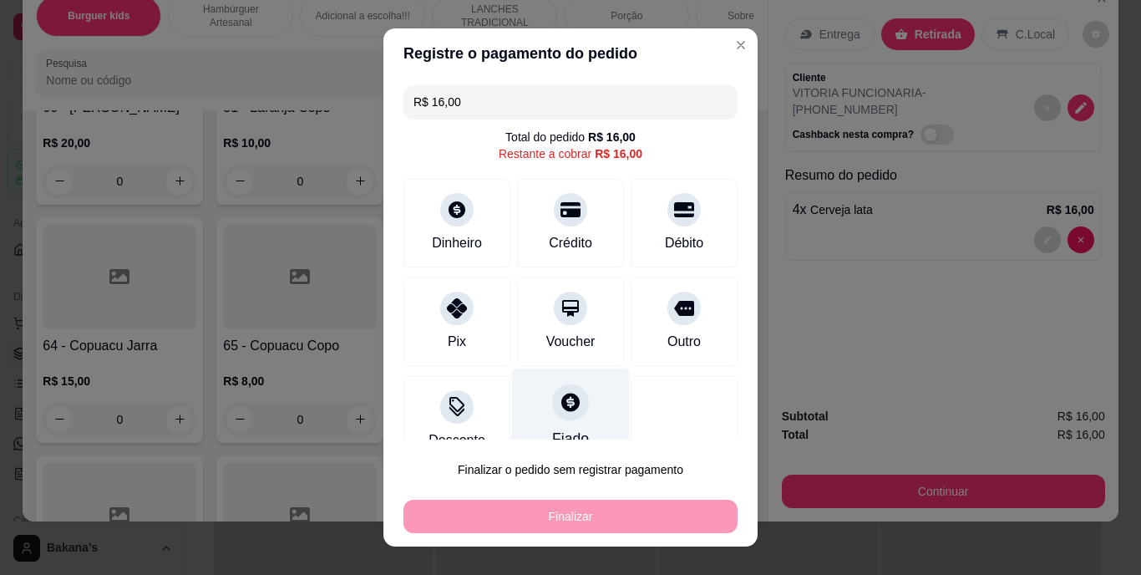
click at [567, 424] on div "Fiado" at bounding box center [571, 417] width 118 height 98
type input "R$ 0,00"
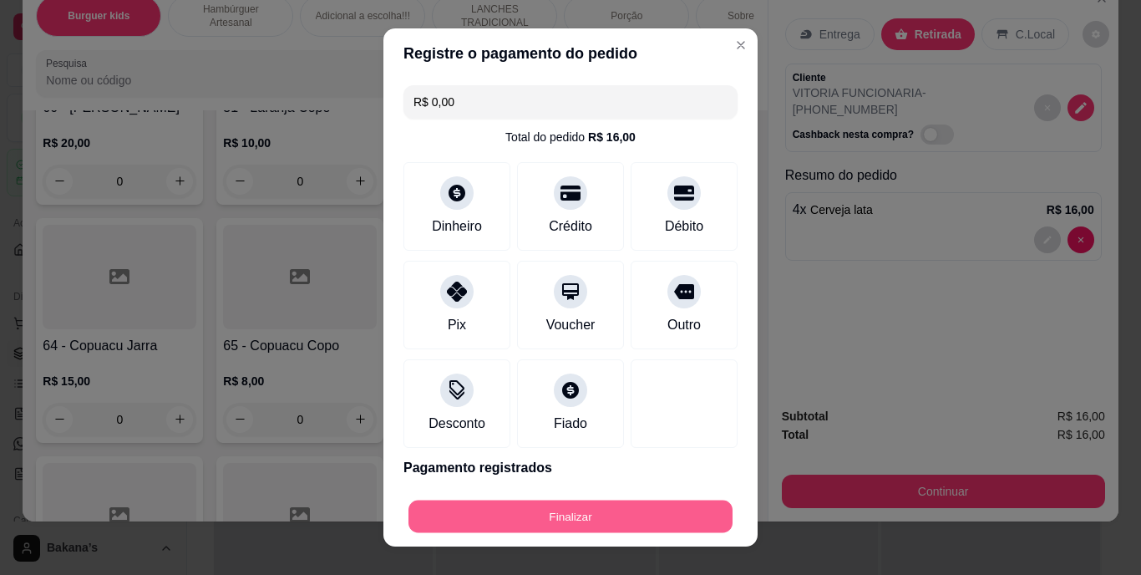
click at [557, 504] on button "Finalizar" at bounding box center [571, 516] width 324 height 33
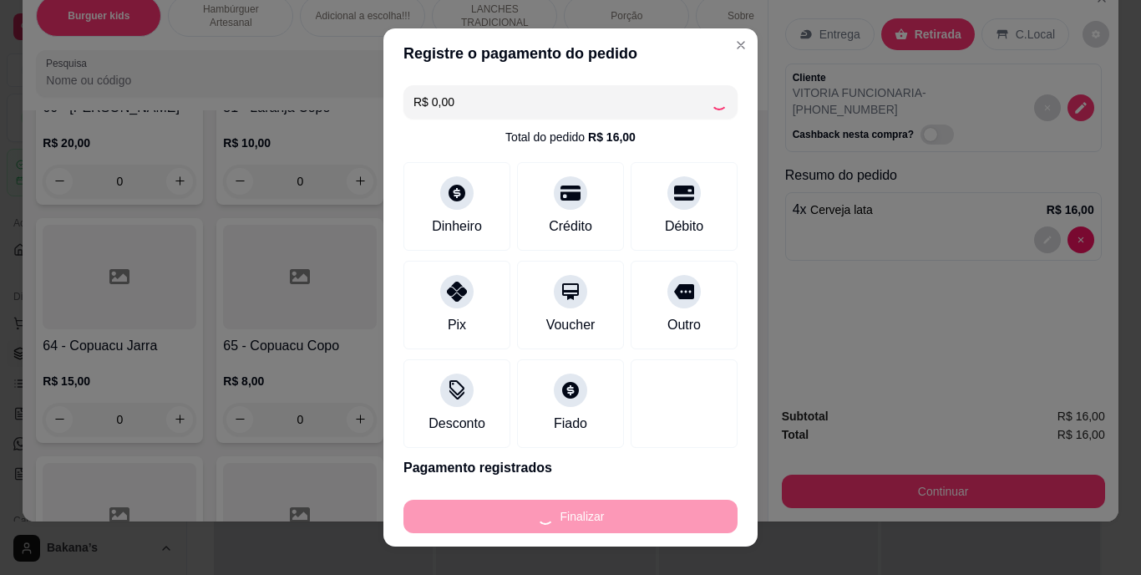
type input "0"
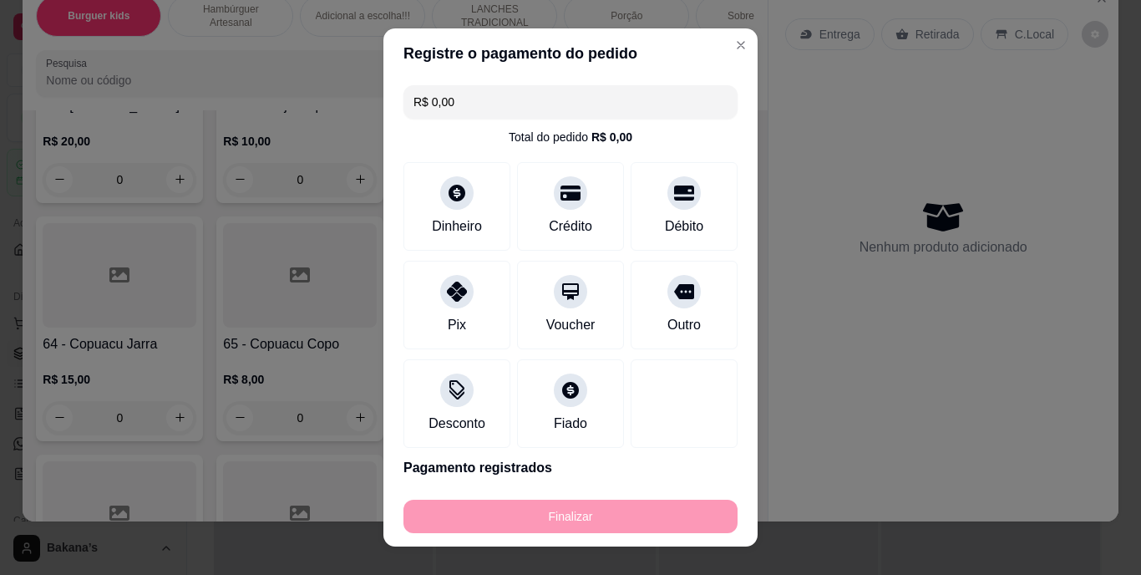
type input "-R$ 16,00"
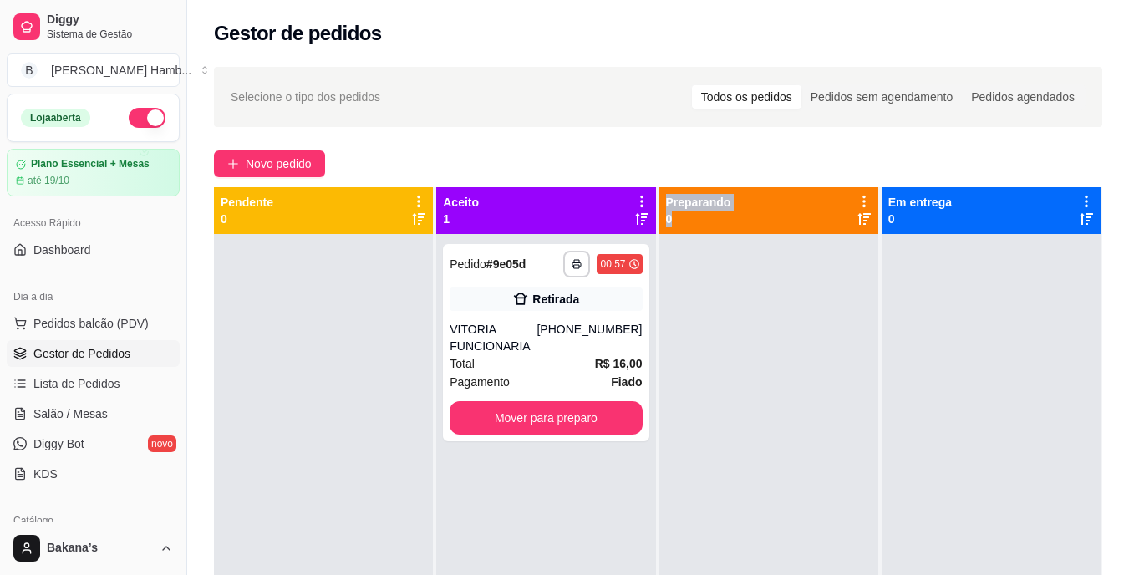
scroll to position [255, 0]
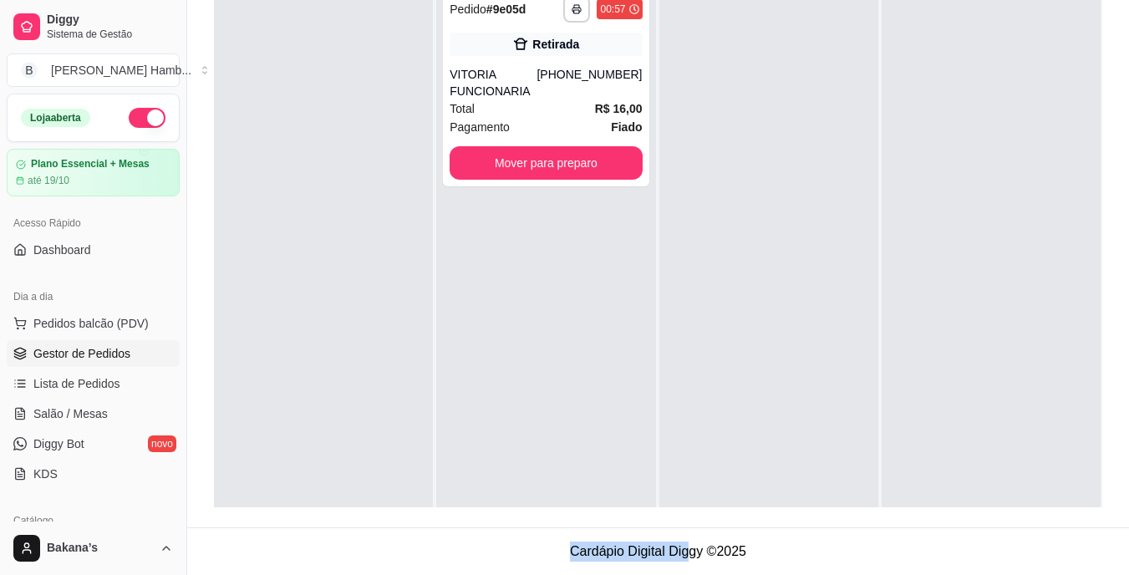
drag, startPoint x: 727, startPoint y: 614, endPoint x: 686, endPoint y: 609, distance: 41.2
click at [686, 320] on html "**********" at bounding box center [564, 32] width 1129 height 575
click at [570, 101] on div "Total R$ 16,00" at bounding box center [546, 108] width 192 height 18
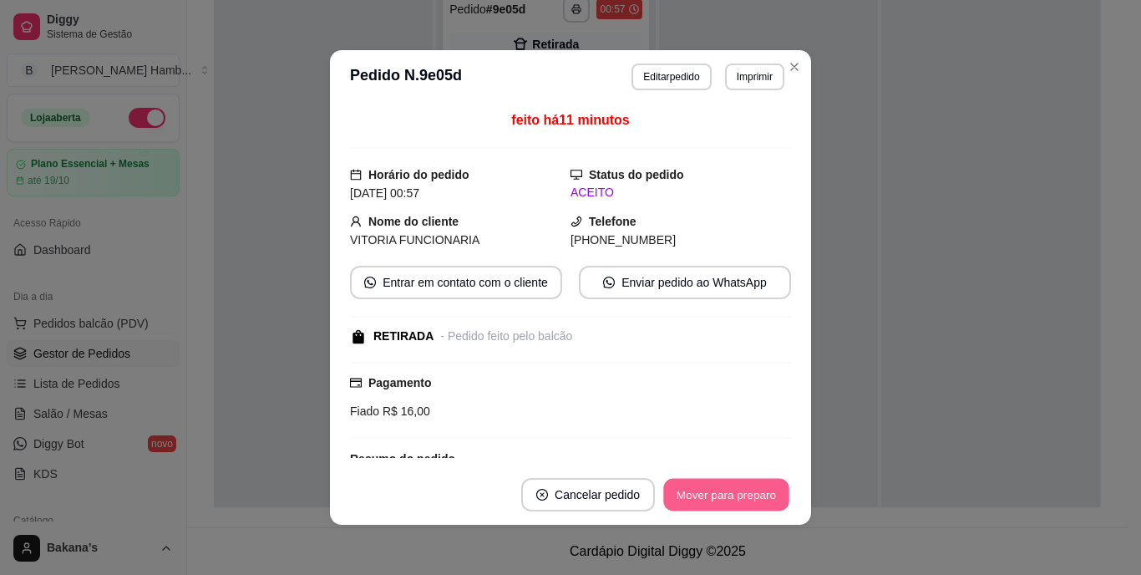
click at [729, 493] on button "Mover para preparo" at bounding box center [725, 495] width 125 height 33
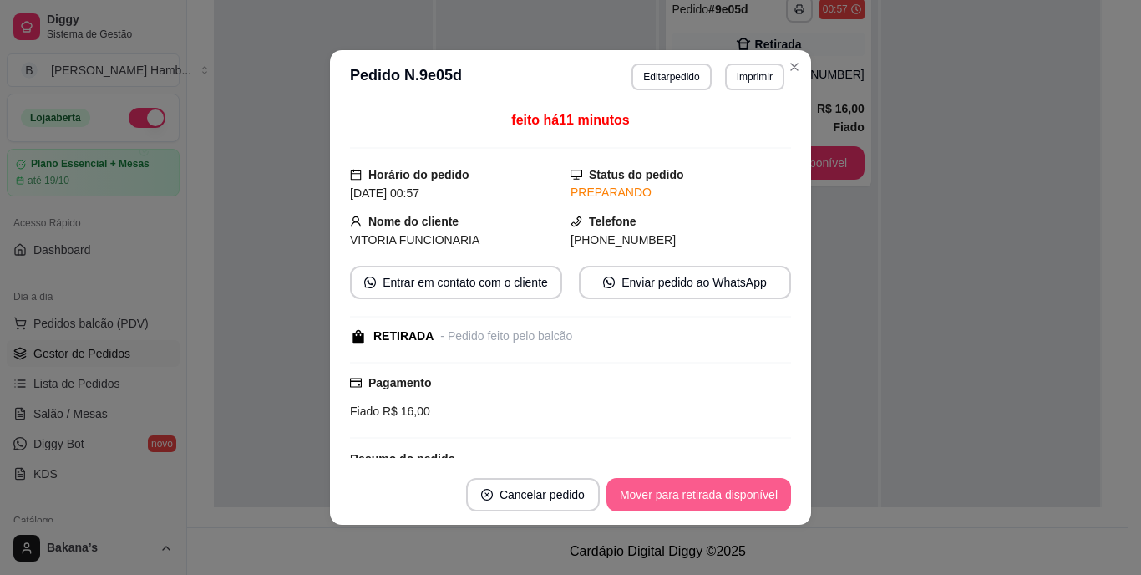
click at [722, 493] on button "Mover para retirada disponível" at bounding box center [699, 494] width 185 height 33
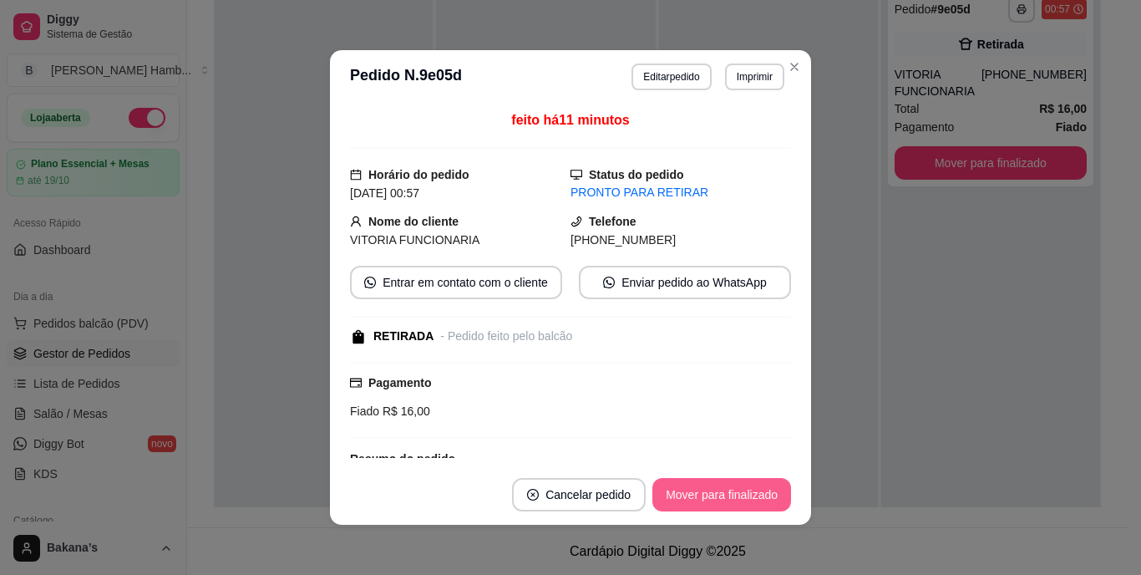
click at [721, 493] on button "Mover para finalizado" at bounding box center [722, 494] width 139 height 33
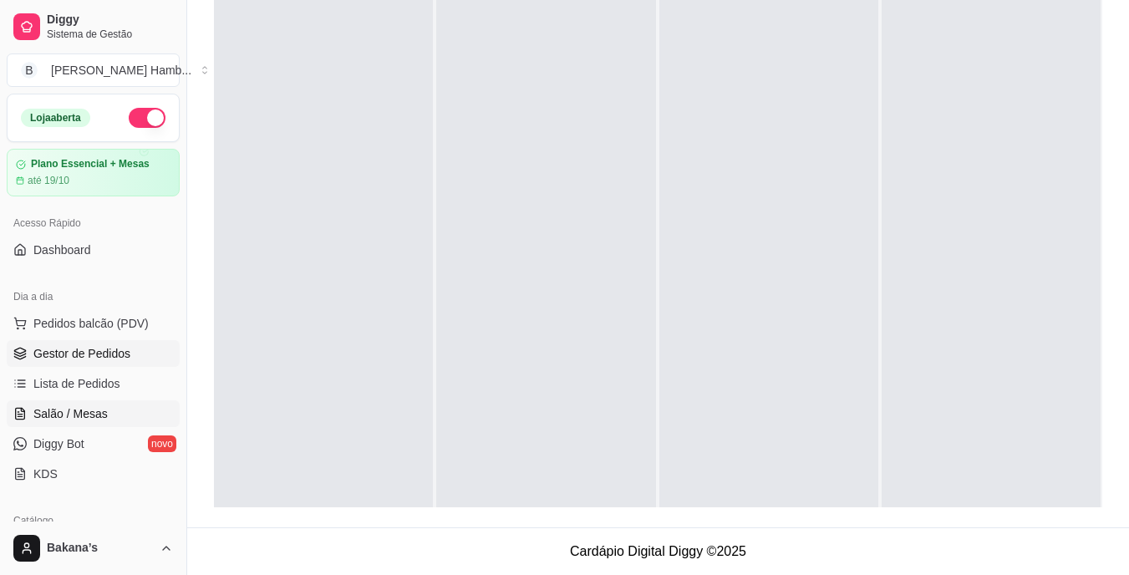
click at [82, 409] on span "Salão / Mesas" at bounding box center [70, 413] width 74 height 17
